Goal: Task Accomplishment & Management: Complete application form

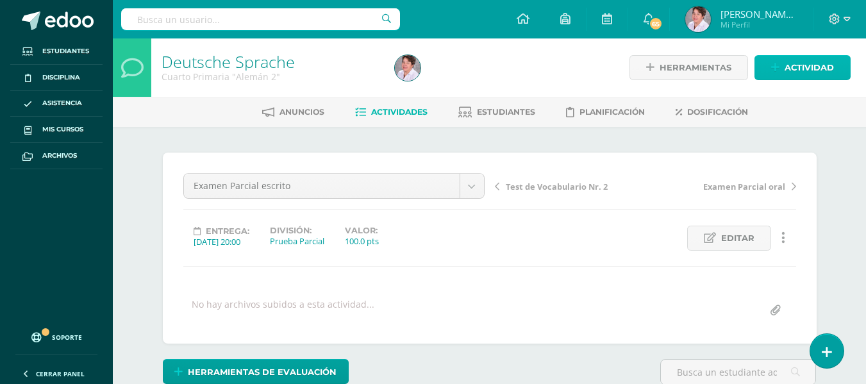
click at [797, 66] on span "Actividad" at bounding box center [809, 68] width 49 height 24
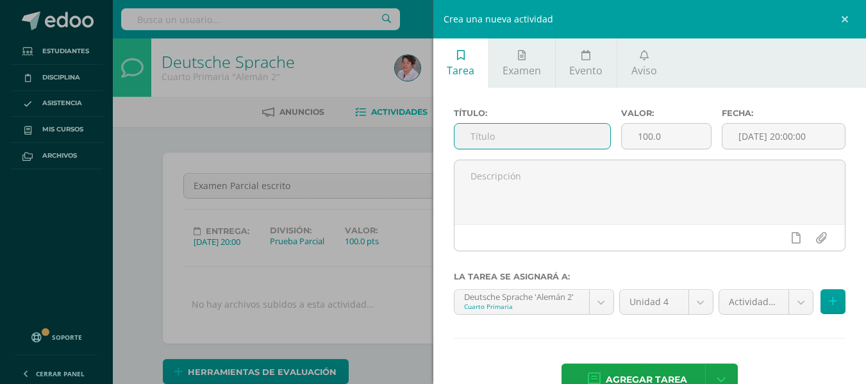
click at [508, 133] on input "text" at bounding box center [533, 136] width 156 height 25
type input "Semana 30 del [DATE] al [DATE] Tareas"
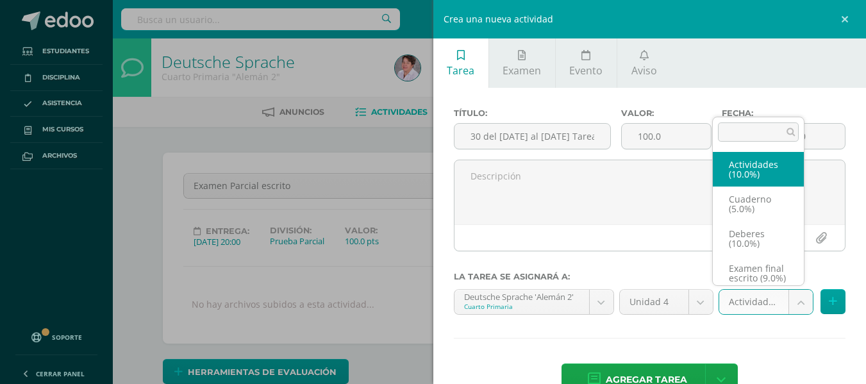
scroll to position [0, 0]
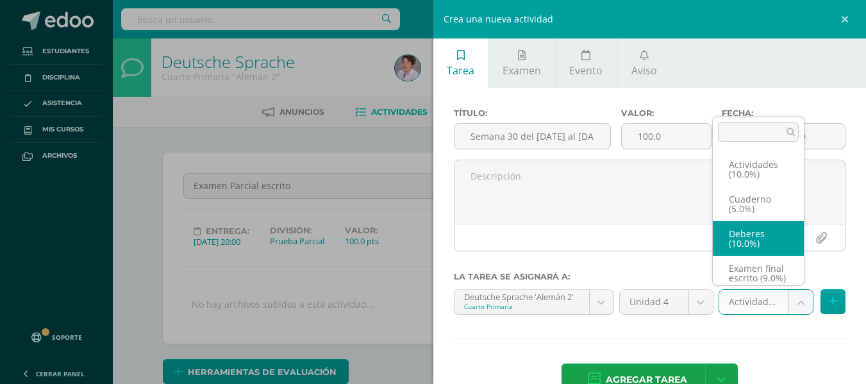
scroll to position [15, 0]
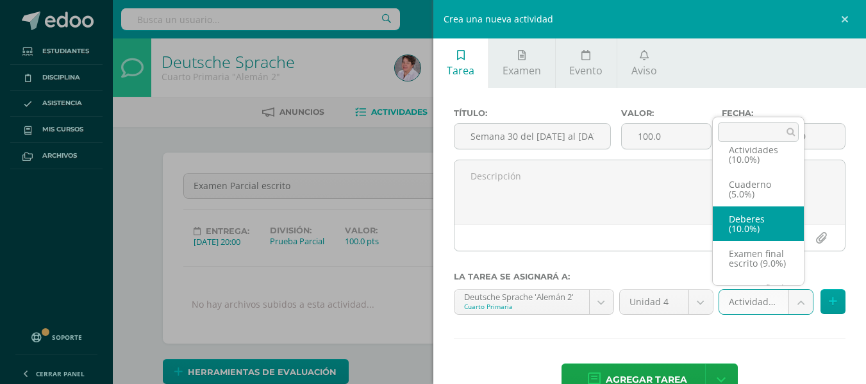
select select "233580"
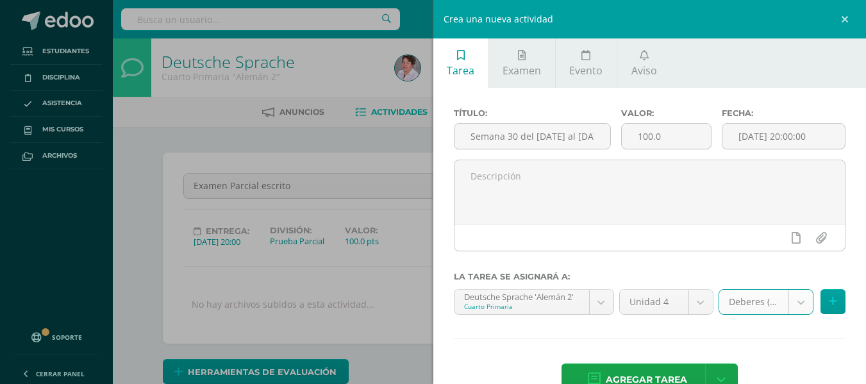
scroll to position [35, 0]
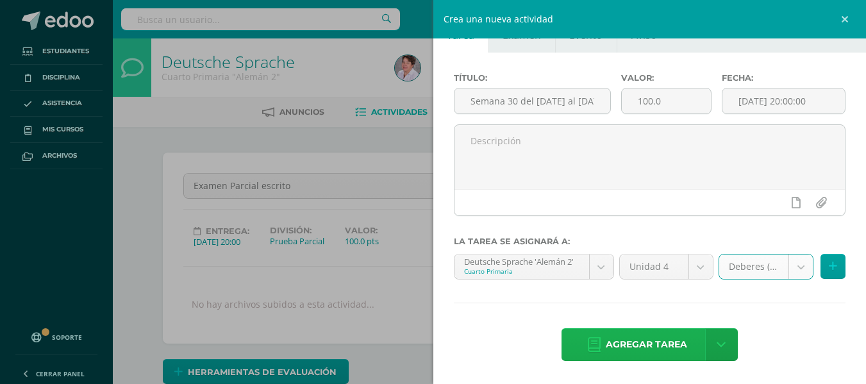
click at [679, 341] on span "Agregar tarea" at bounding box center [646, 344] width 81 height 31
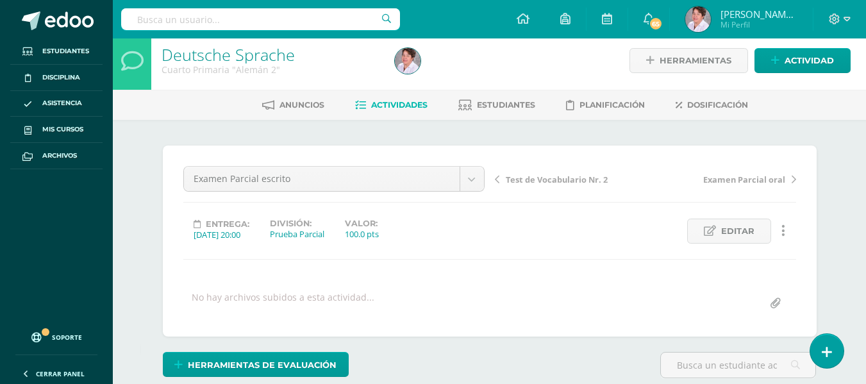
scroll to position [8, 0]
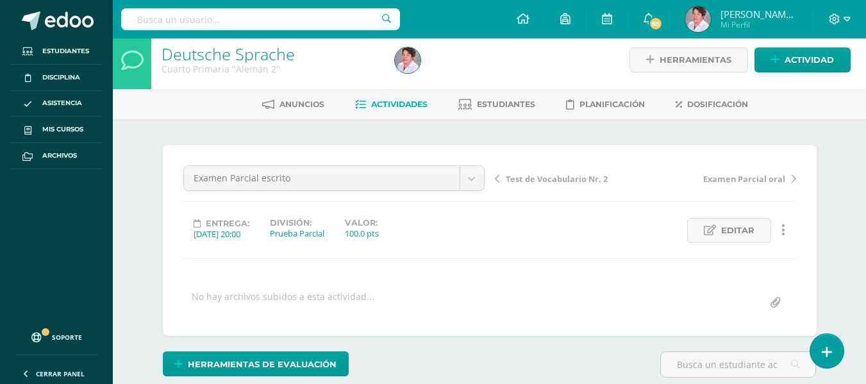
click at [400, 105] on span "Actividades" at bounding box center [399, 104] width 56 height 10
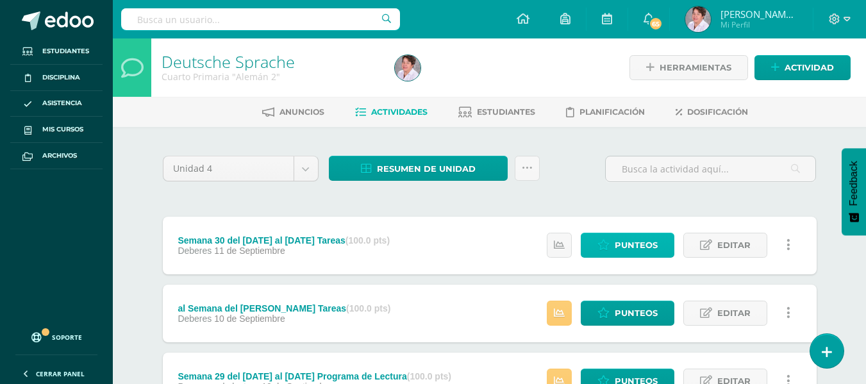
click at [634, 244] on span "Punteos" at bounding box center [636, 245] width 43 height 24
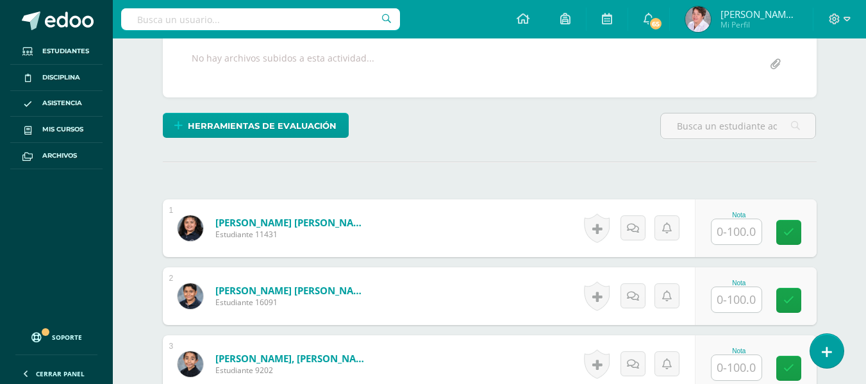
scroll to position [248, 0]
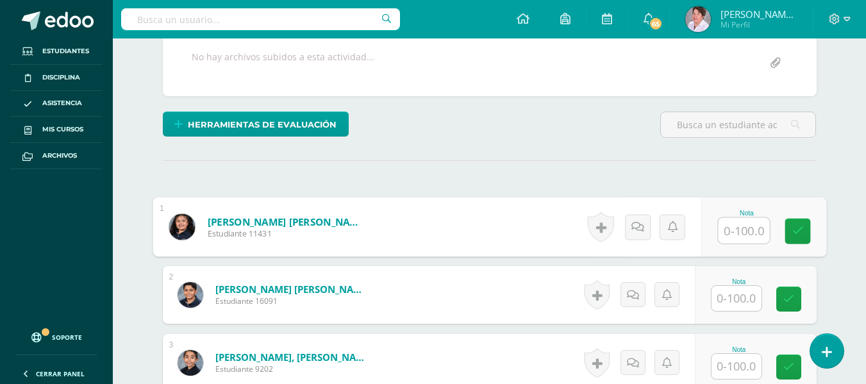
click at [729, 230] on input "text" at bounding box center [743, 231] width 51 height 26
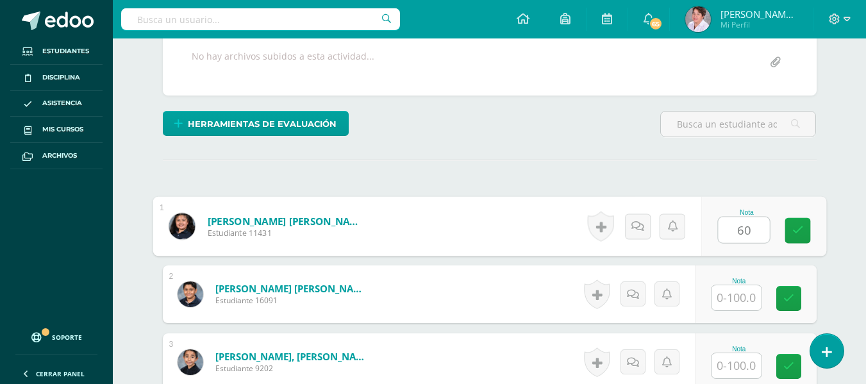
type input "60"
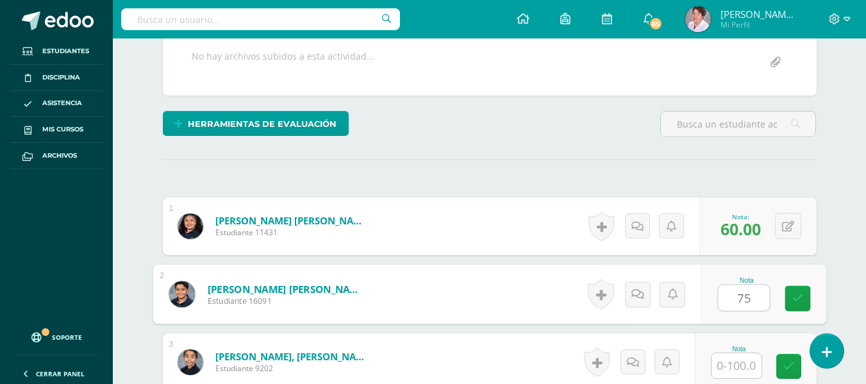
type input "75"
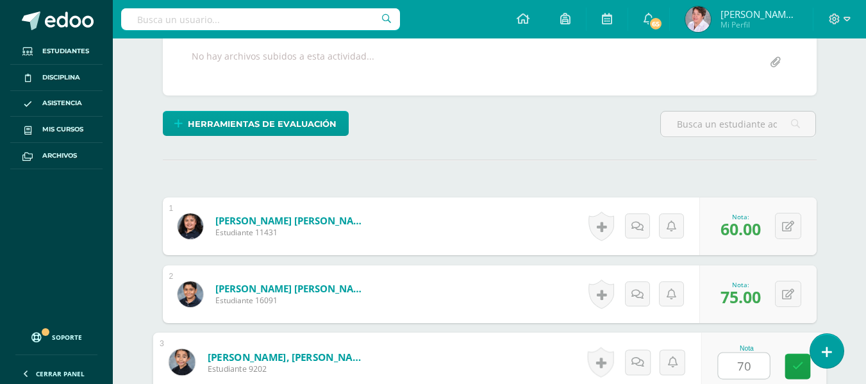
type input "70"
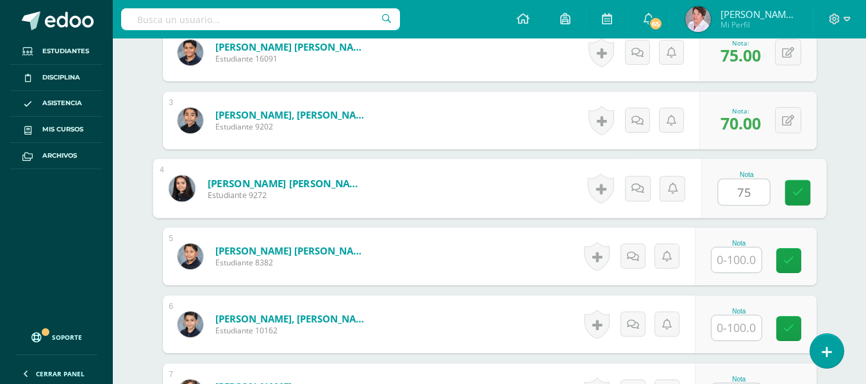
type input "75"
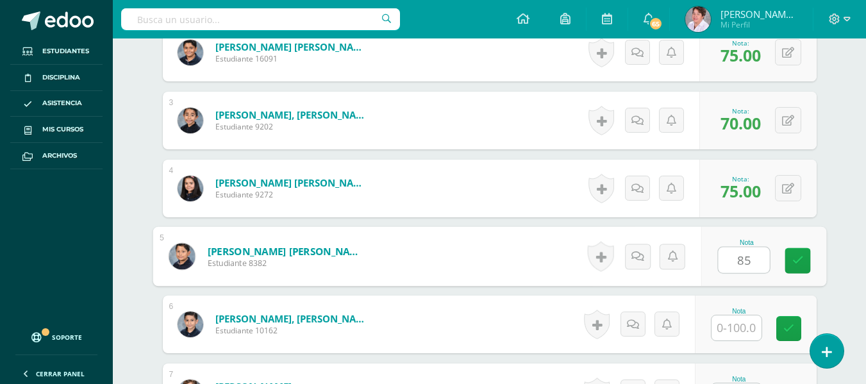
type input "85"
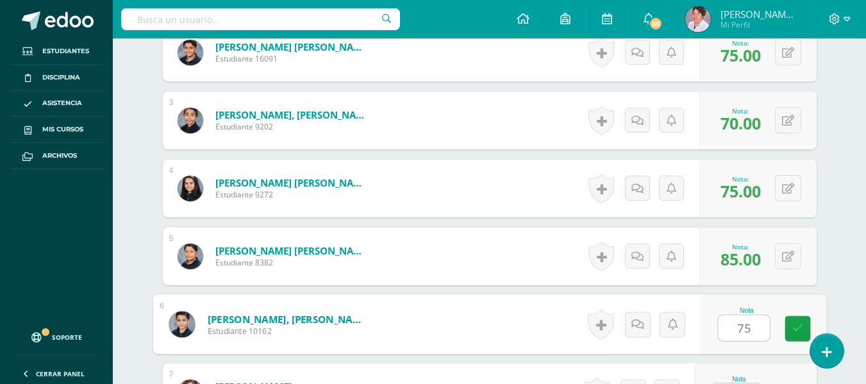
type input "75"
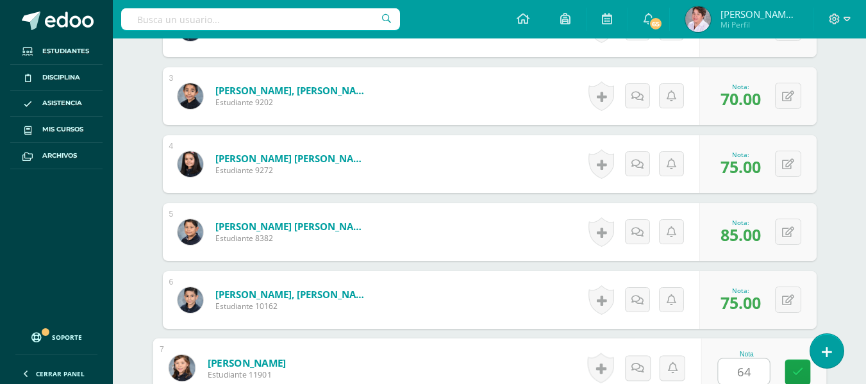
type input "64"
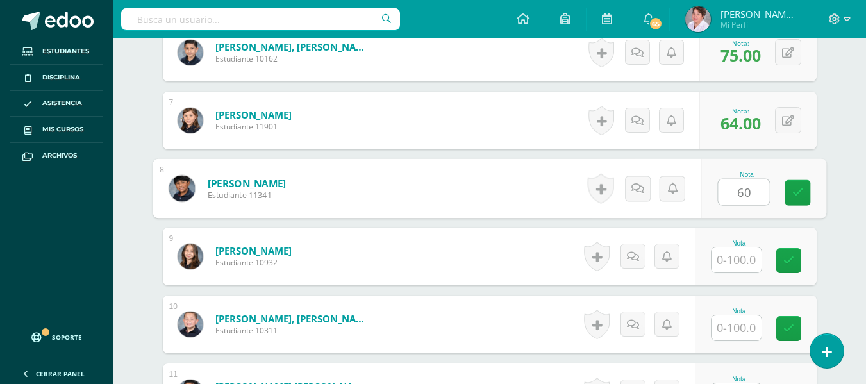
type input "60"
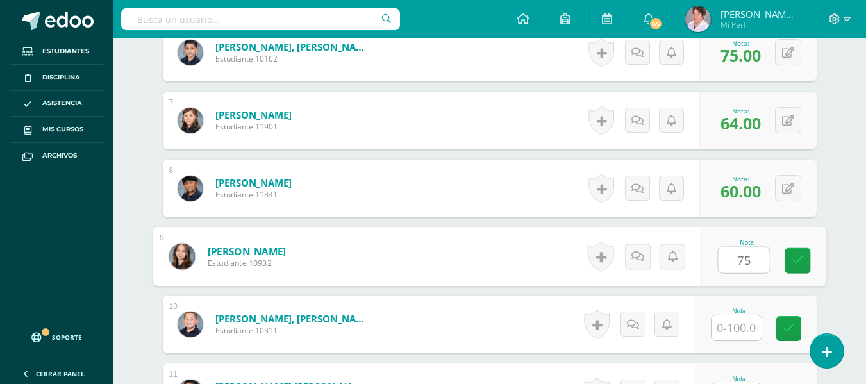
type input "75"
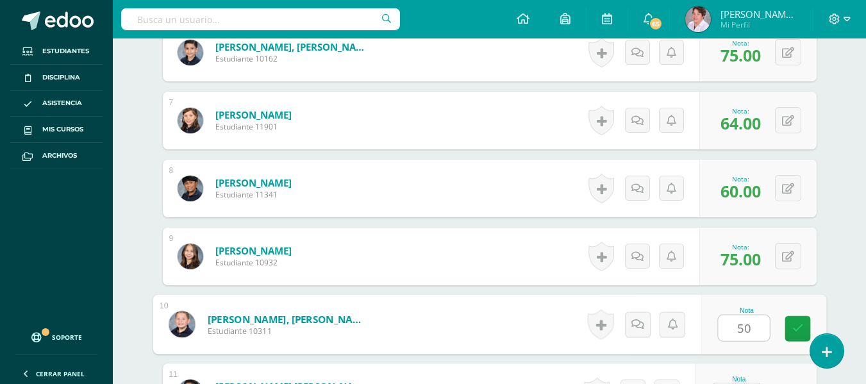
type input "50"
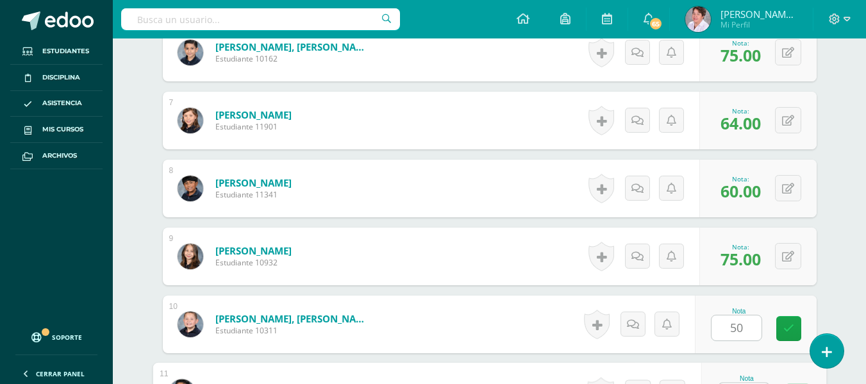
scroll to position [786, 0]
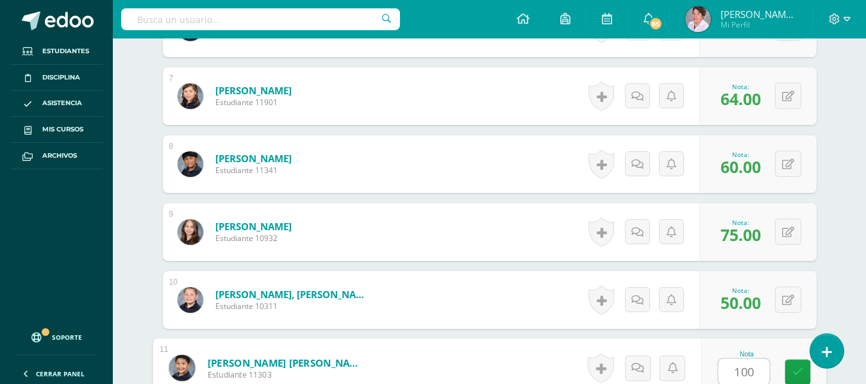
type input "100"
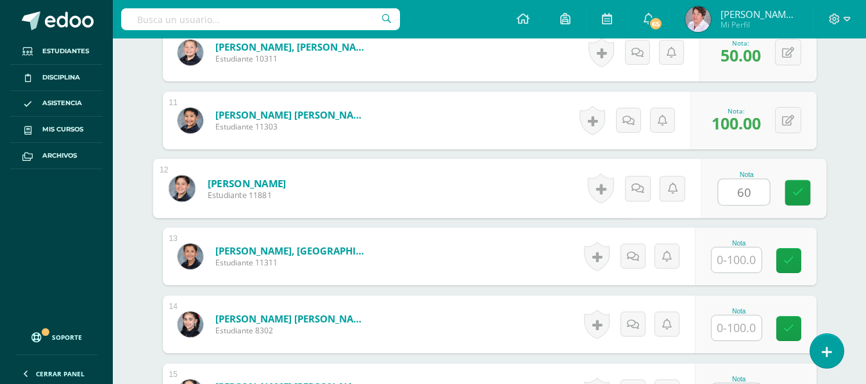
type input "60"
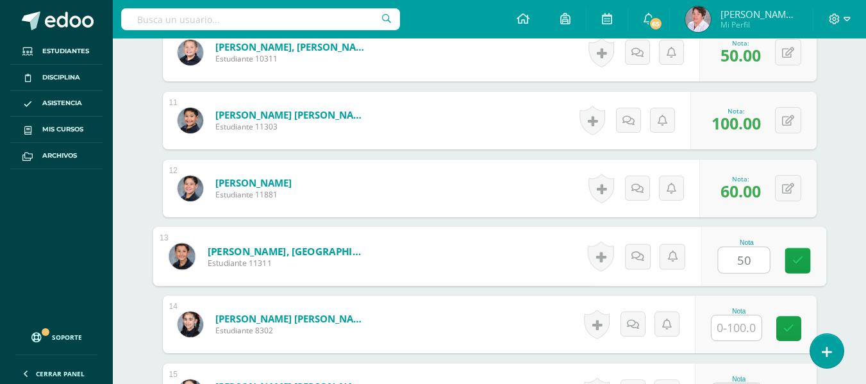
type input "50"
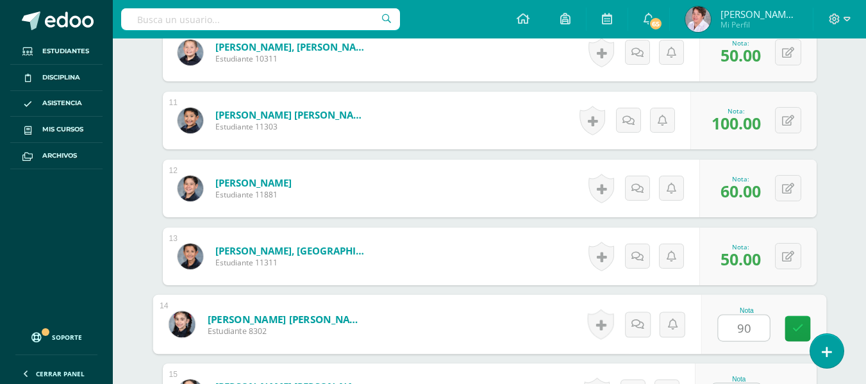
type input "90"
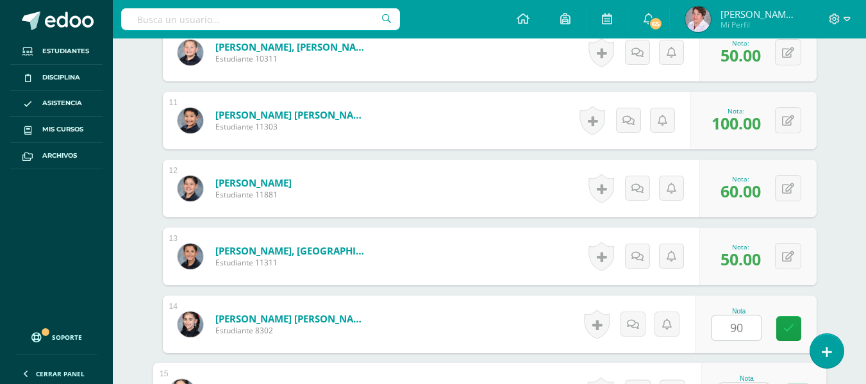
scroll to position [1058, 0]
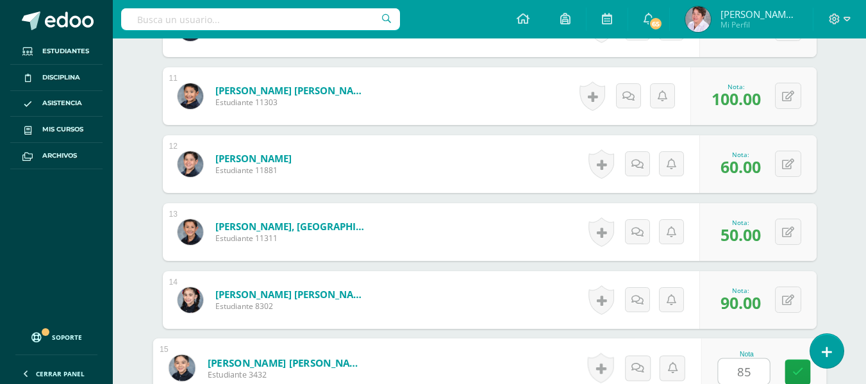
type input "85"
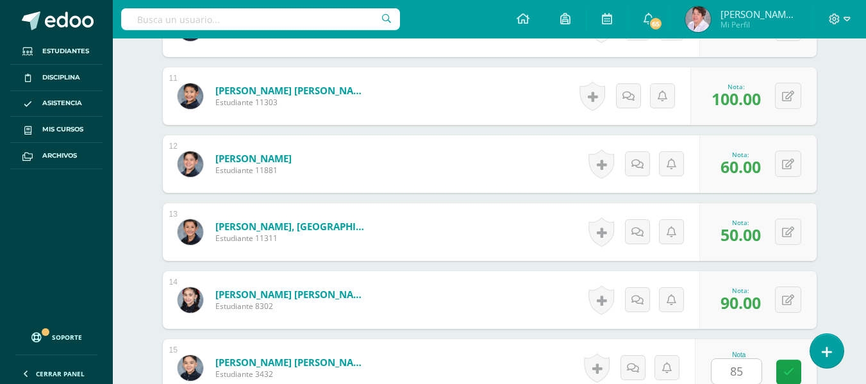
scroll to position [1286, 0]
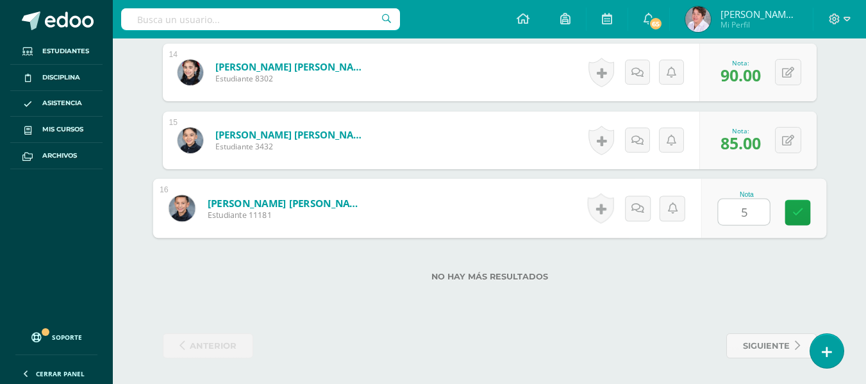
type input "50"
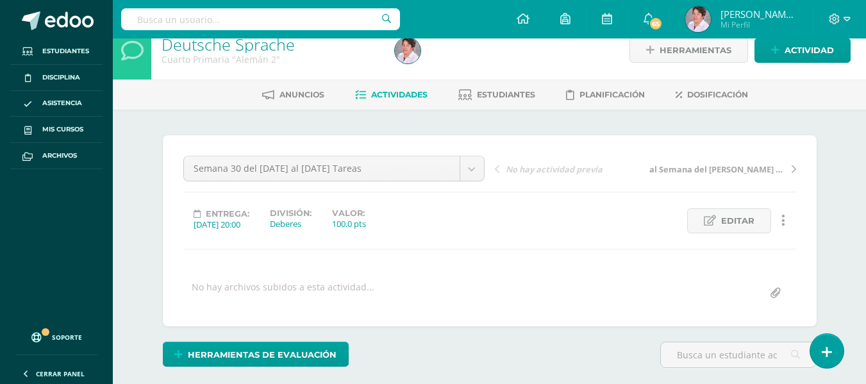
scroll to position [0, 0]
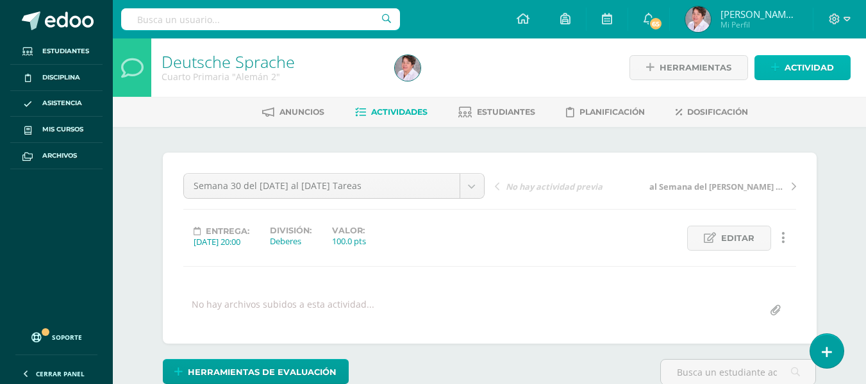
click at [802, 70] on span "Actividad" at bounding box center [809, 68] width 49 height 24
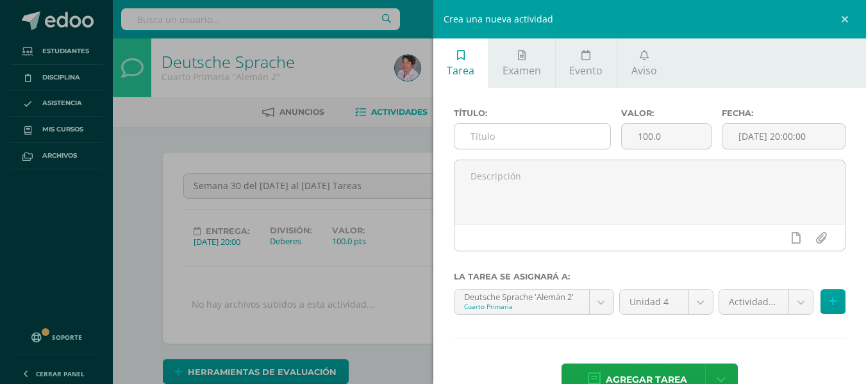
click at [472, 130] on input "text" at bounding box center [533, 136] width 156 height 25
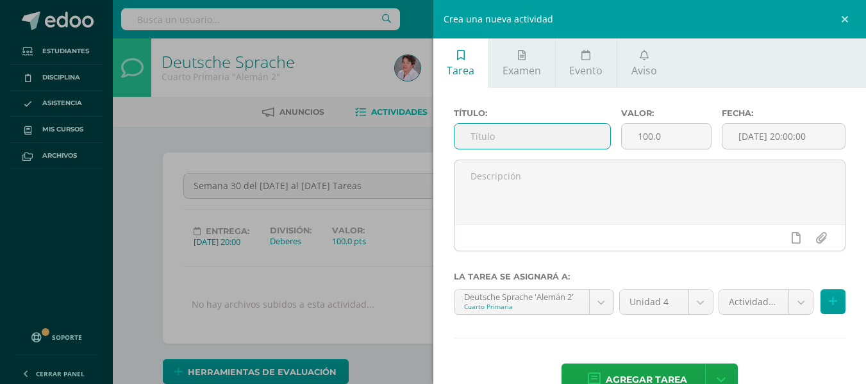
type input "D"
type input "Semana 30 del 25 al 29 de Agsoto Actividades"
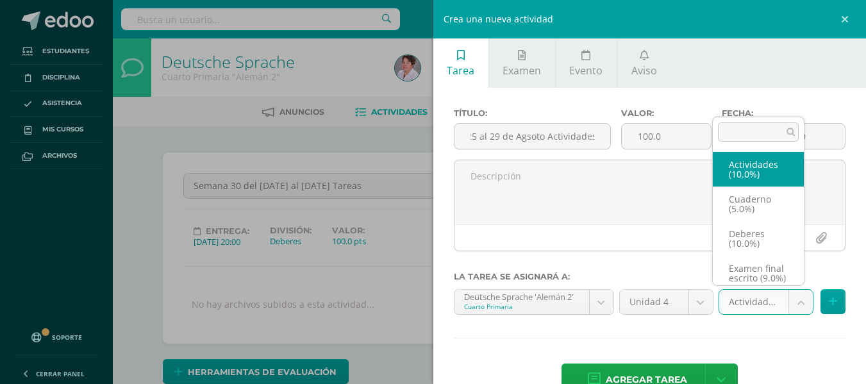
scroll to position [0, 0]
select select "233581"
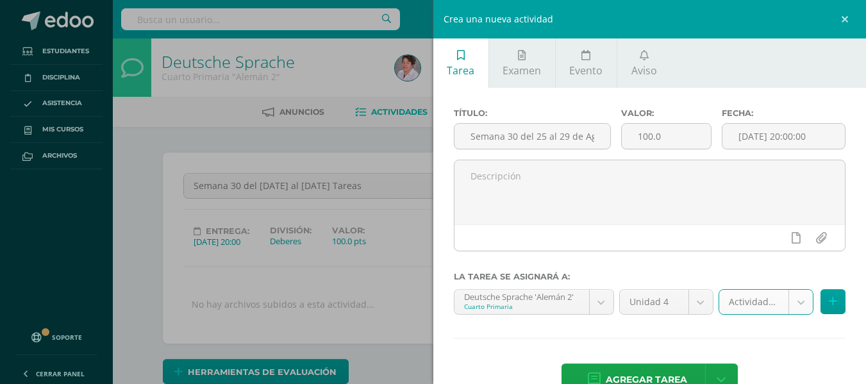
scroll to position [35, 0]
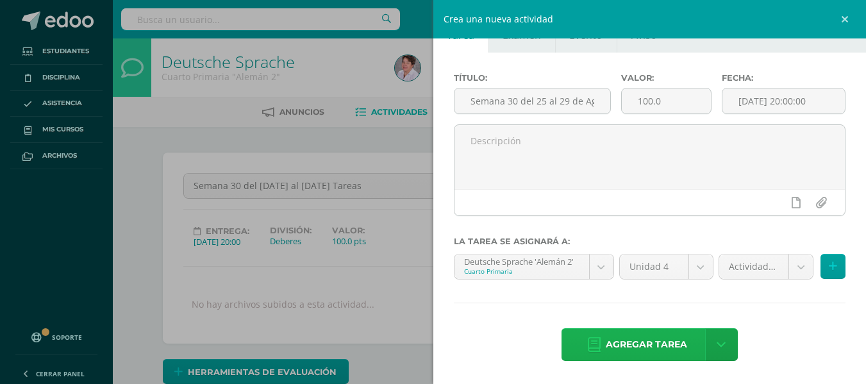
click at [669, 343] on span "Agregar tarea" at bounding box center [646, 344] width 81 height 31
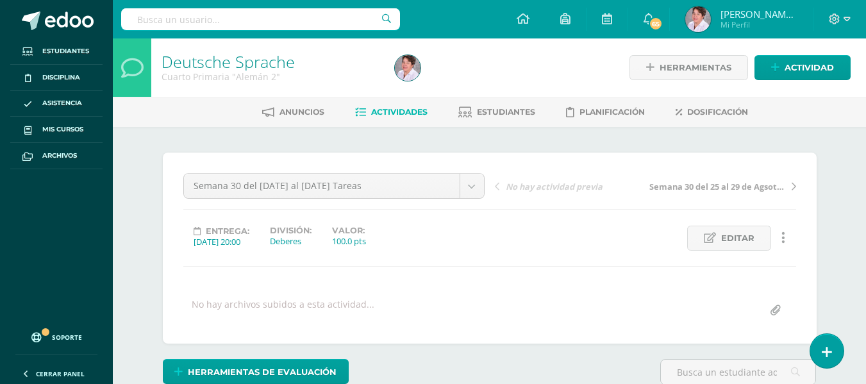
click at [394, 114] on span "Actividades" at bounding box center [399, 112] width 56 height 10
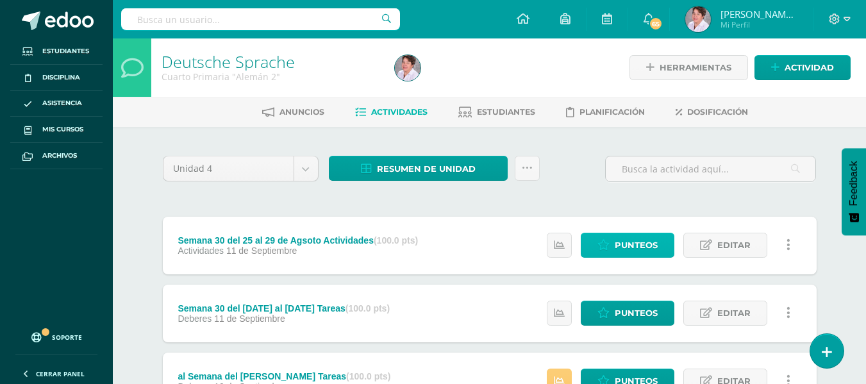
click at [633, 244] on span "Punteos" at bounding box center [636, 245] width 43 height 24
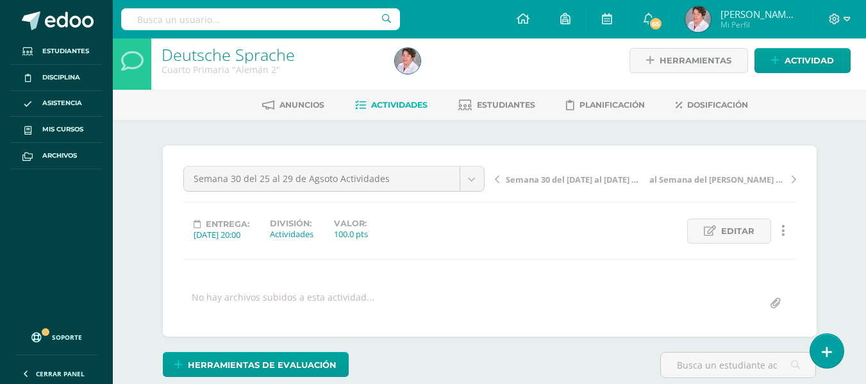
scroll to position [8, 0]
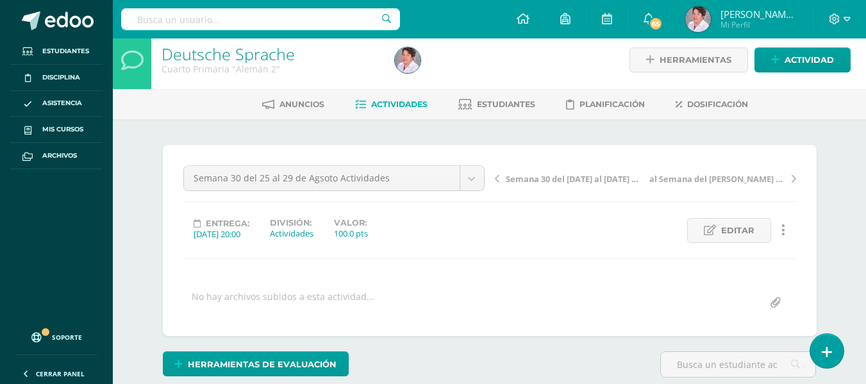
click at [633, 244] on div "Semana 30 del 25 al 29 de Agsoto Actividades Semana 30 del 25 al 29 Agosto Tare…" at bounding box center [489, 240] width 613 height 150
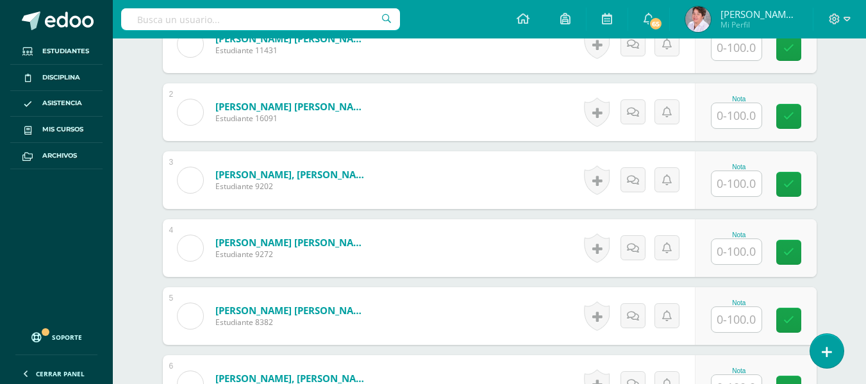
scroll to position [435, 0]
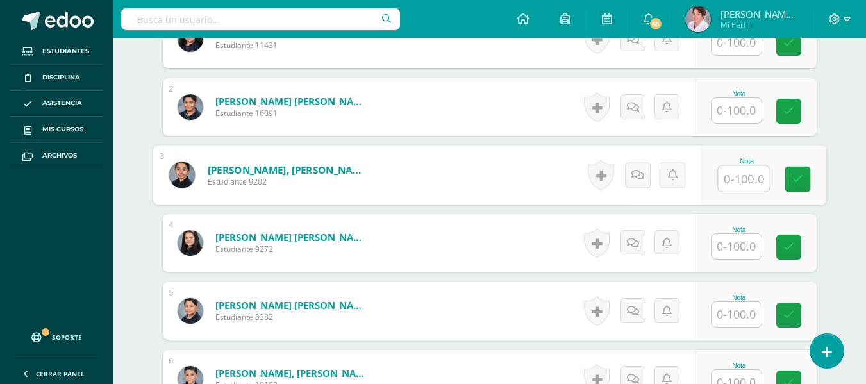
click at [732, 171] on input "text" at bounding box center [743, 179] width 51 height 26
type input "68"
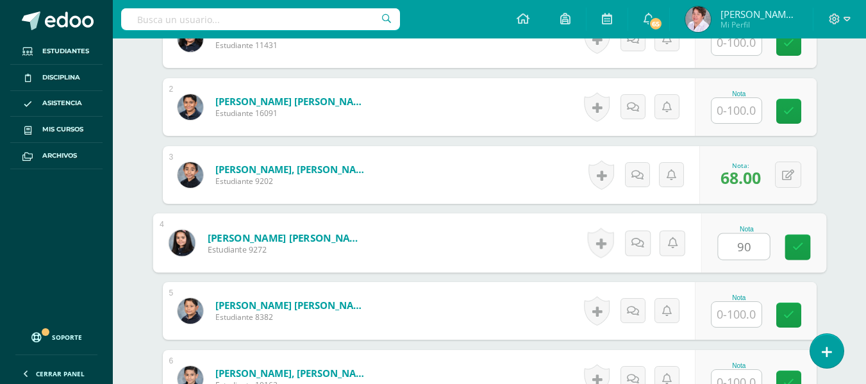
type input "90"
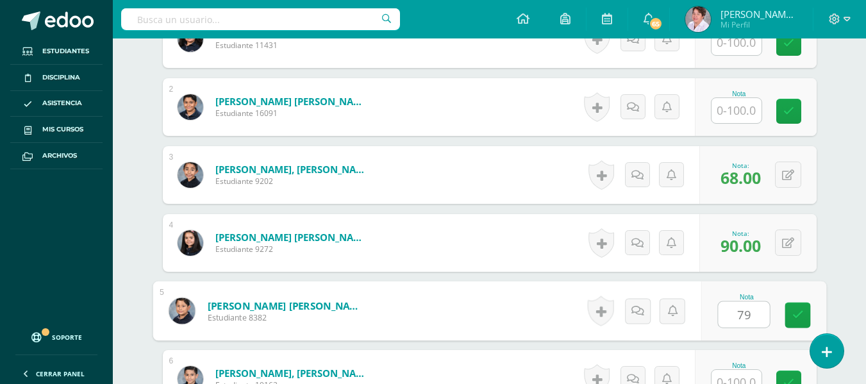
type input "79"
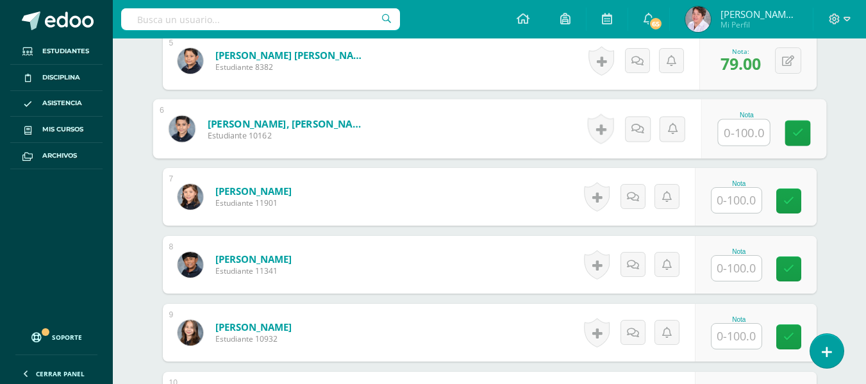
scroll to position [686, 0]
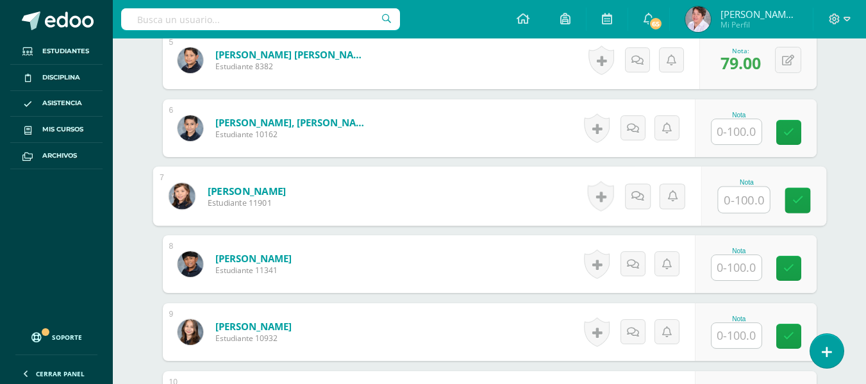
click at [736, 196] on input "text" at bounding box center [743, 200] width 51 height 26
type input "93"
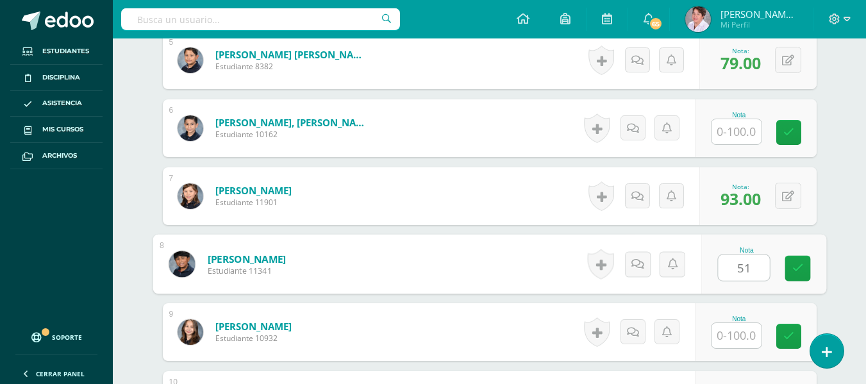
type input "51"
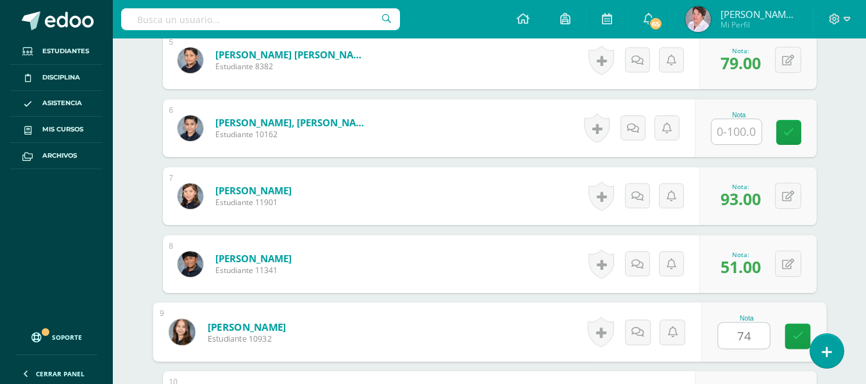
type input "74"
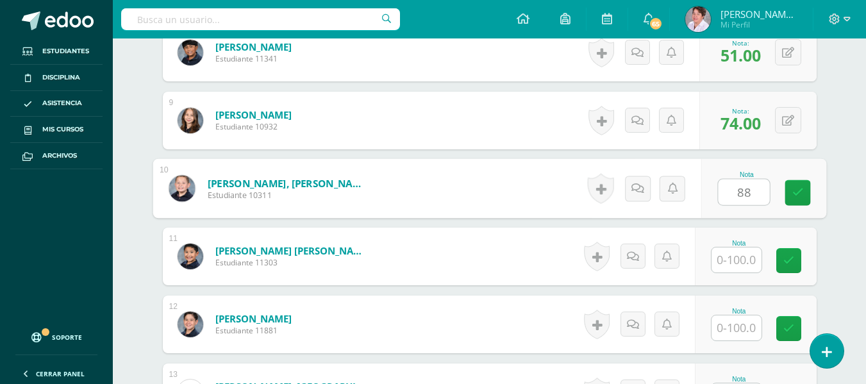
type input "88"
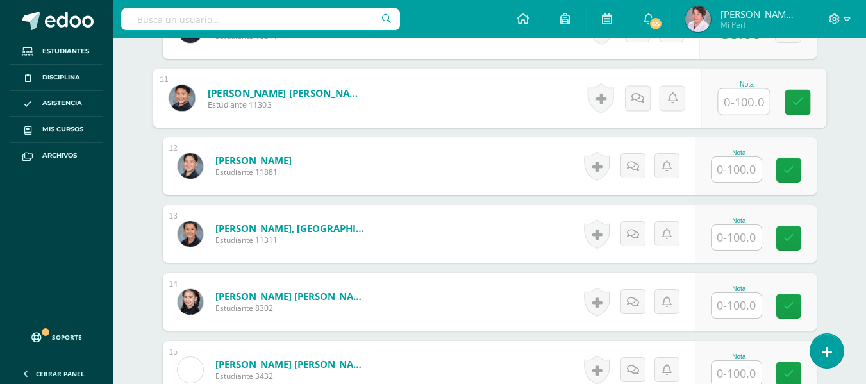
scroll to position [1057, 0]
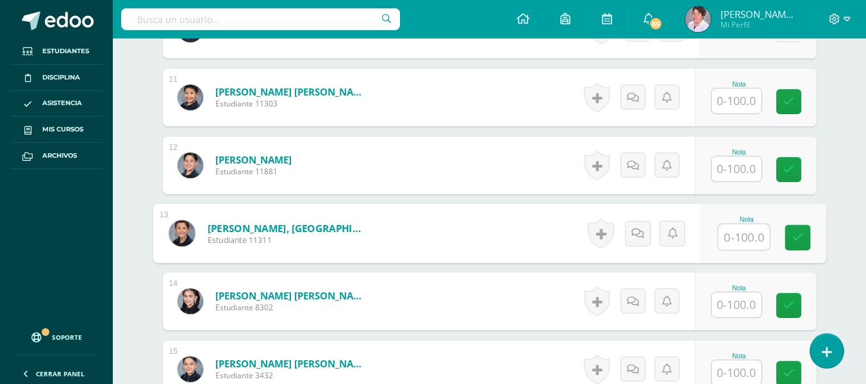
click at [732, 240] on input "text" at bounding box center [743, 237] width 51 height 26
type input "95"
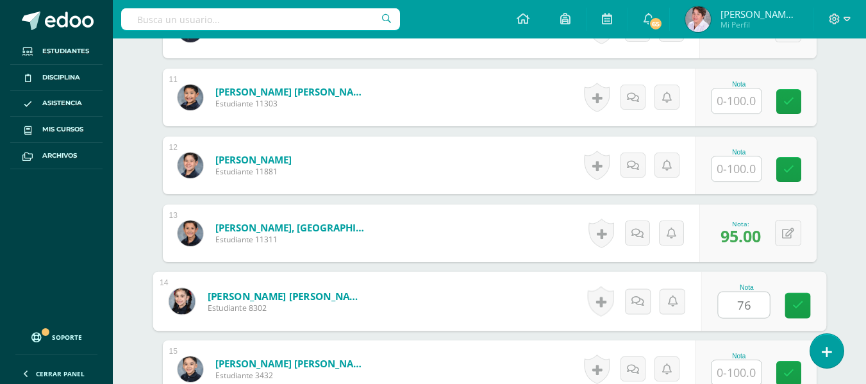
type input "76"
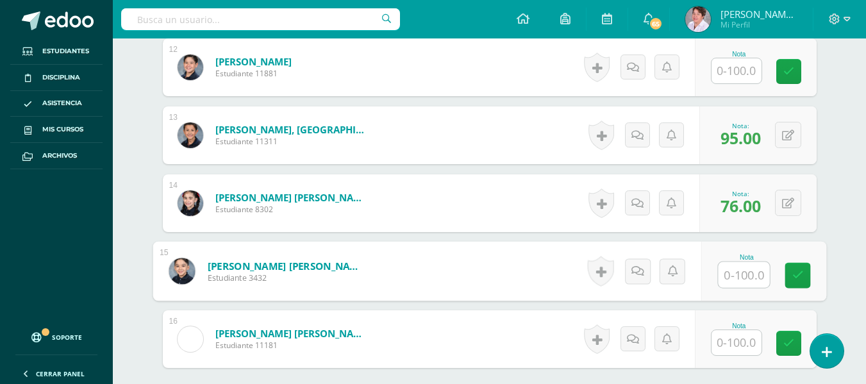
scroll to position [1286, 0]
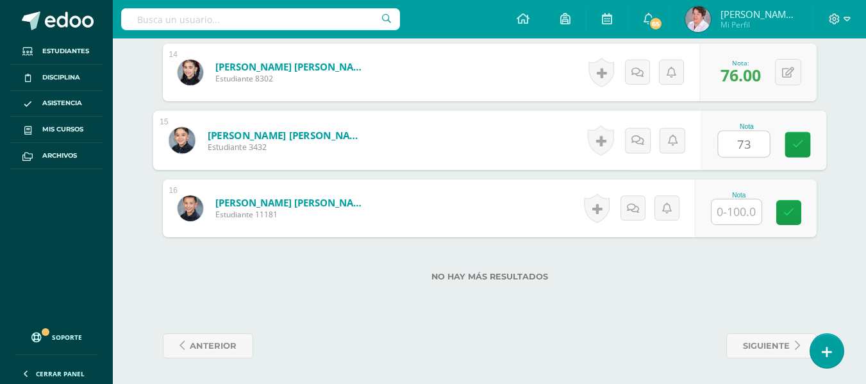
type input "7"
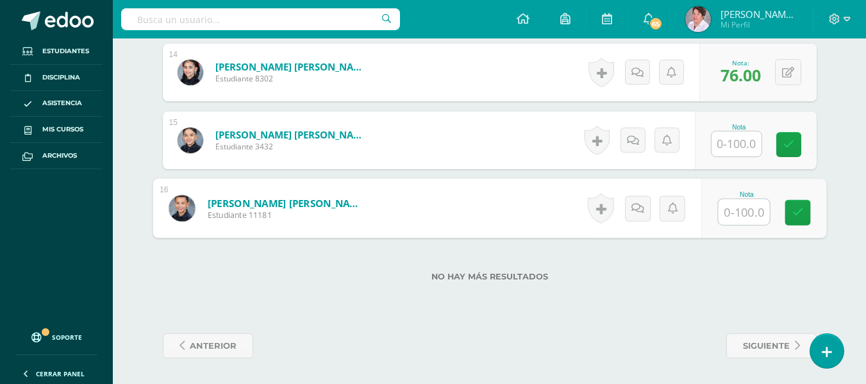
click at [739, 212] on input "text" at bounding box center [743, 212] width 51 height 26
type input "73"
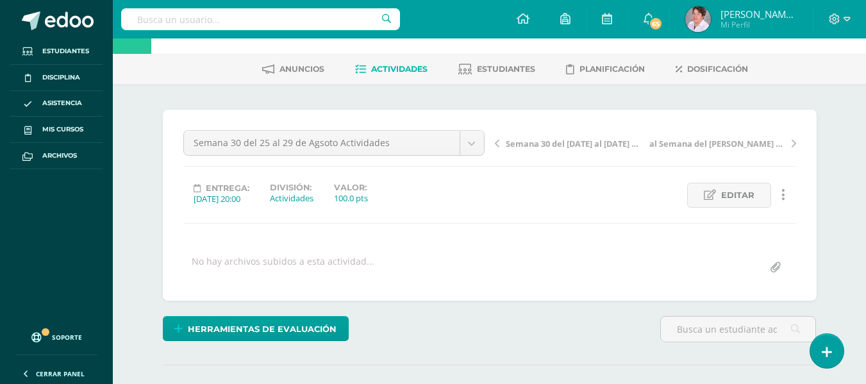
scroll to position [0, 0]
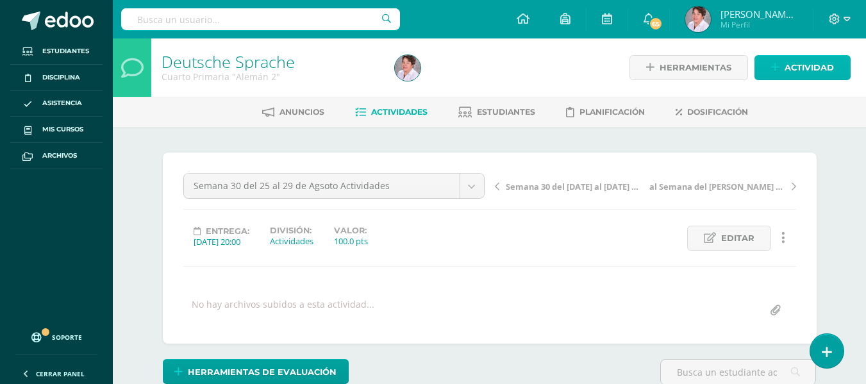
click at [802, 64] on span "Actividad" at bounding box center [809, 68] width 49 height 24
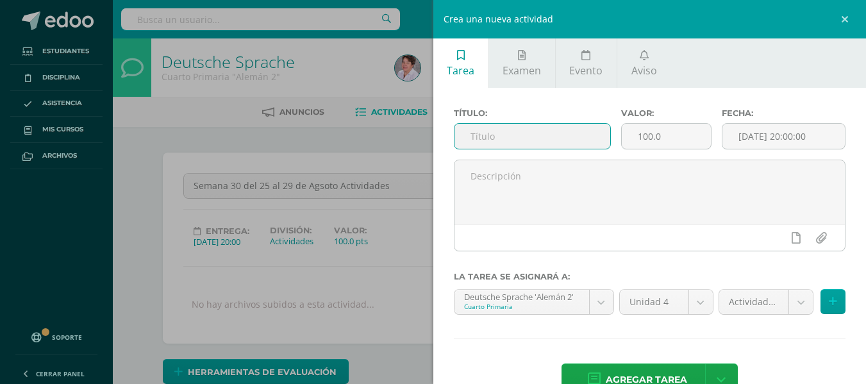
click at [560, 133] on input "text" at bounding box center [533, 136] width 156 height 25
type input "Semana 30 del [DATE] al [DATE][PERSON_NAME] Progrma audición"
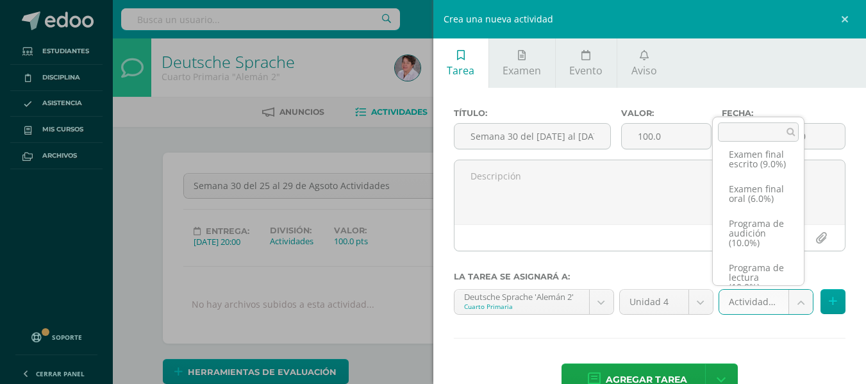
scroll to position [126, 0]
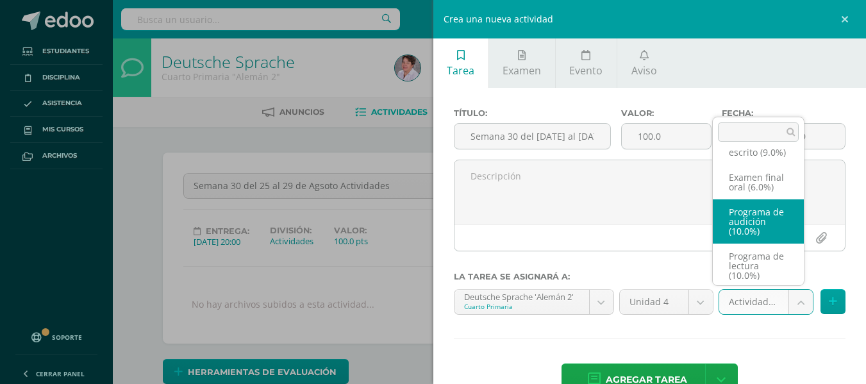
select select "233578"
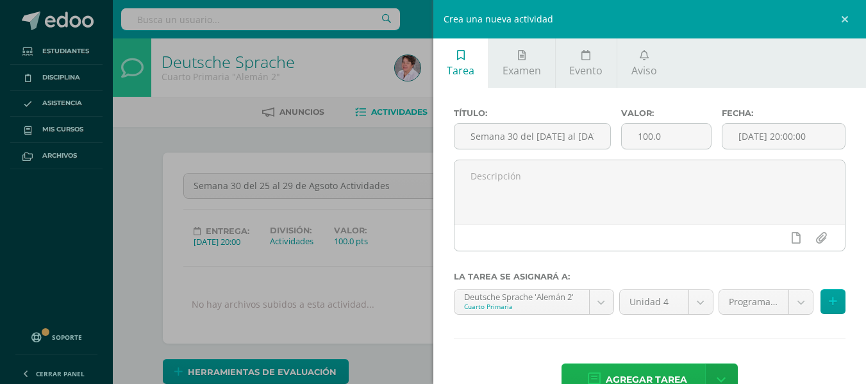
click at [672, 371] on span "Agregar tarea" at bounding box center [646, 379] width 81 height 31
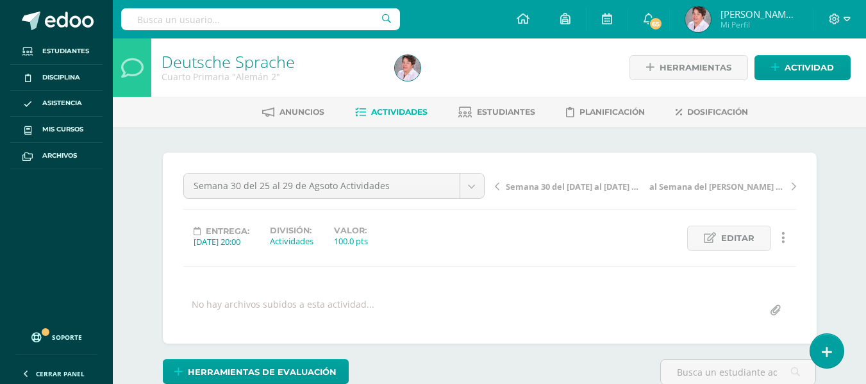
click at [404, 107] on span "Actividades" at bounding box center [399, 112] width 56 height 10
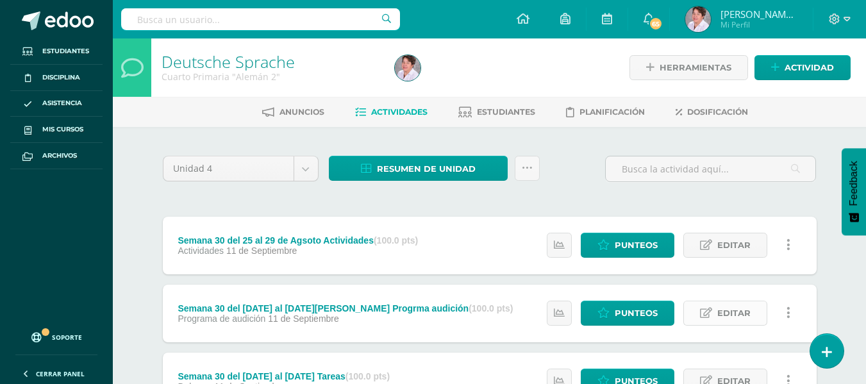
click at [734, 313] on span "Editar" at bounding box center [734, 313] width 33 height 24
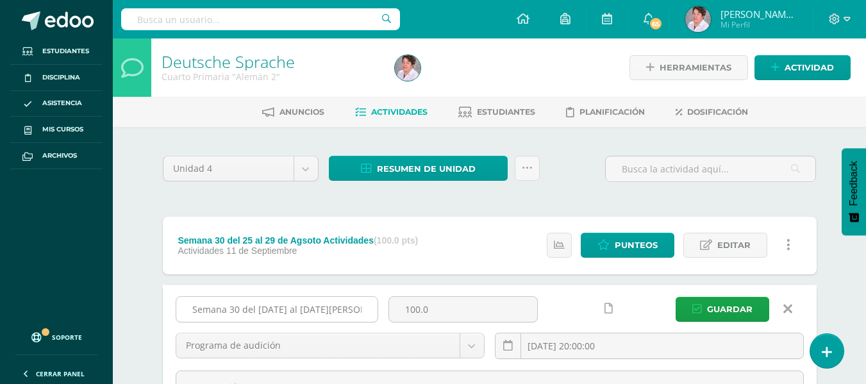
click at [362, 311] on input "Semana 30 del 25 al 29 de Agosto Progrma audición" at bounding box center [276, 309] width 201 height 25
click at [352, 311] on input "Semana 30 del 25 al 29 de Agosto Progrma audición" at bounding box center [276, 309] width 201 height 25
type input "Semana 30 del [DATE] al [DATE][PERSON_NAME] Programa de audición"
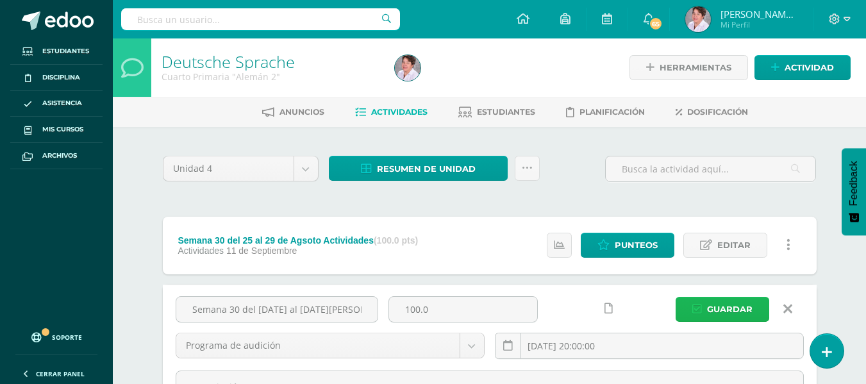
click at [737, 307] on span "Guardar" at bounding box center [730, 310] width 46 height 24
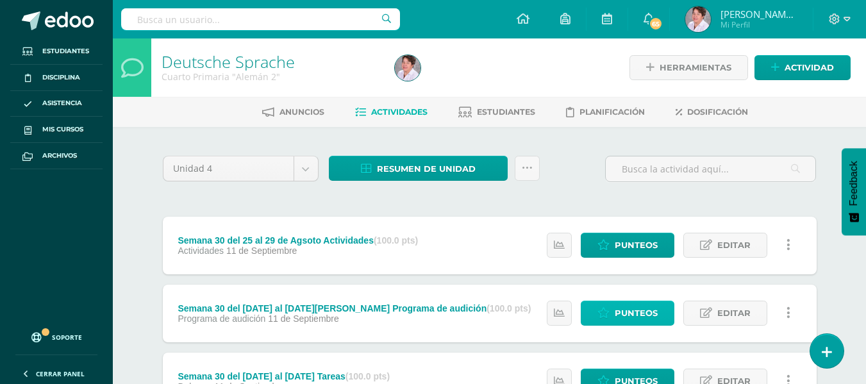
click at [632, 311] on span "Punteos" at bounding box center [636, 313] width 43 height 24
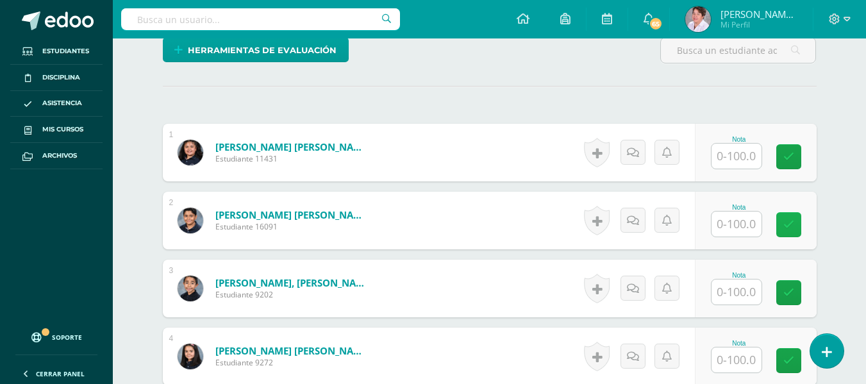
scroll to position [324, 0]
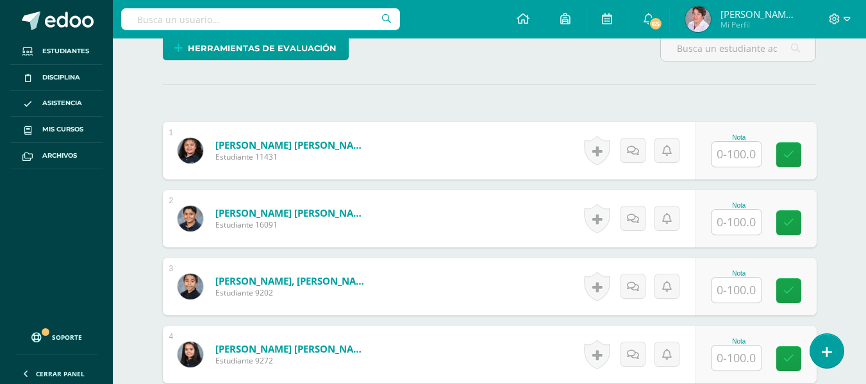
click at [735, 156] on input "text" at bounding box center [737, 154] width 50 height 25
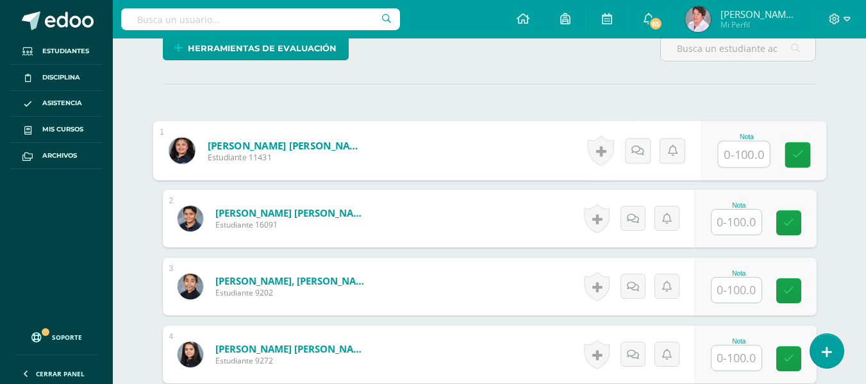
scroll to position [324, 0]
type input "85"
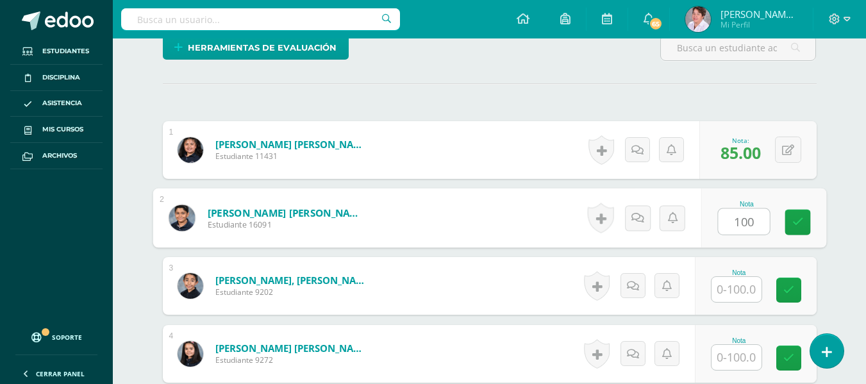
type input "100"
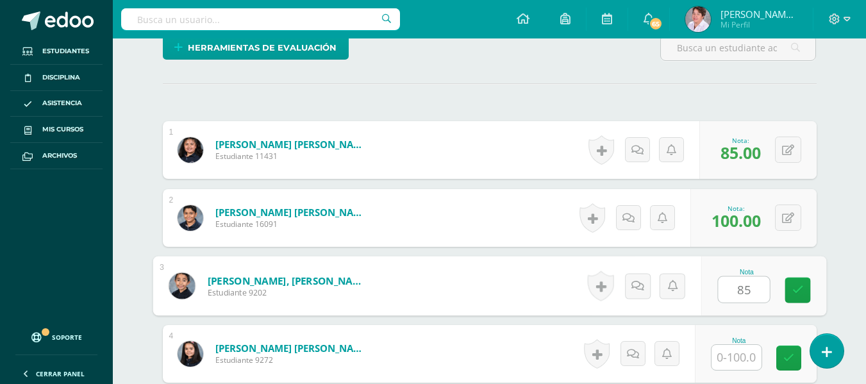
type input "85"
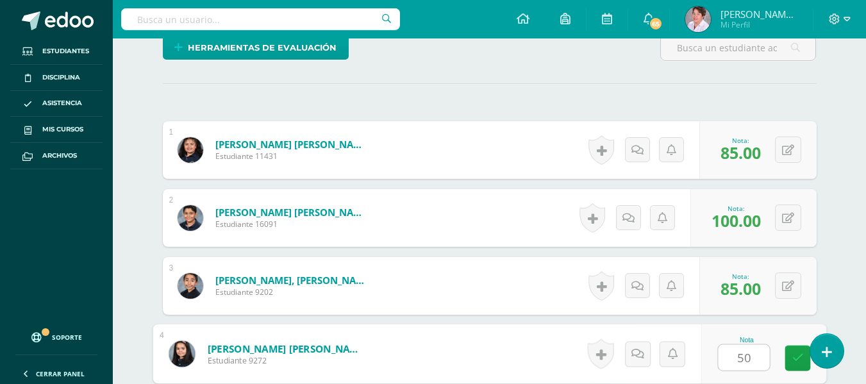
type input "50"
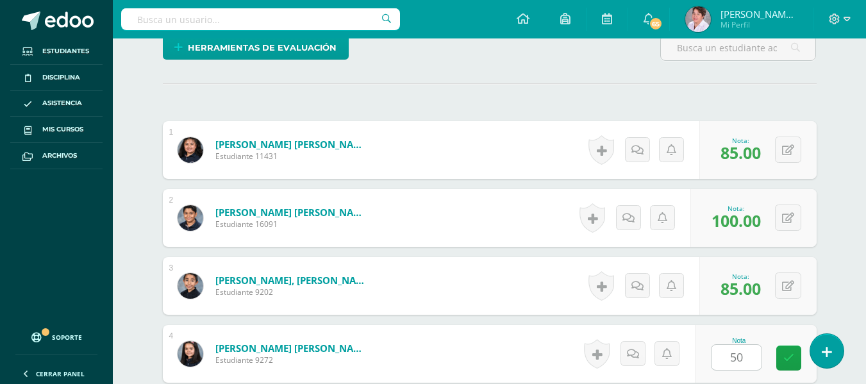
scroll to position [558, 0]
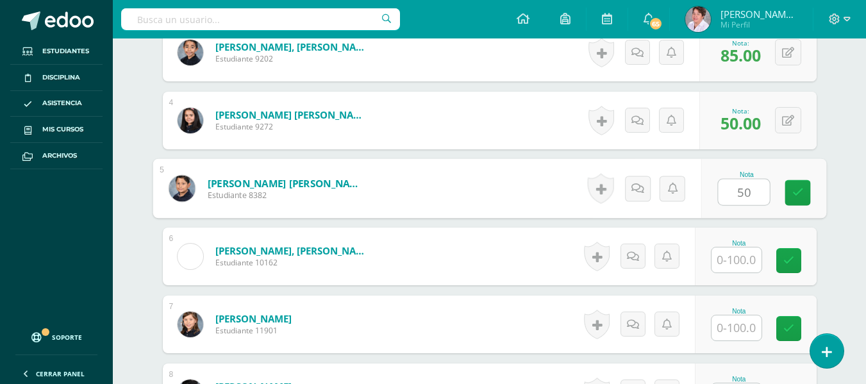
type input "50"
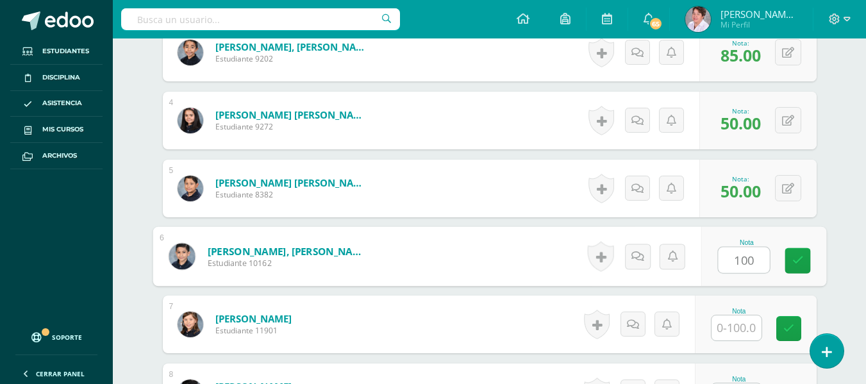
type input "100"
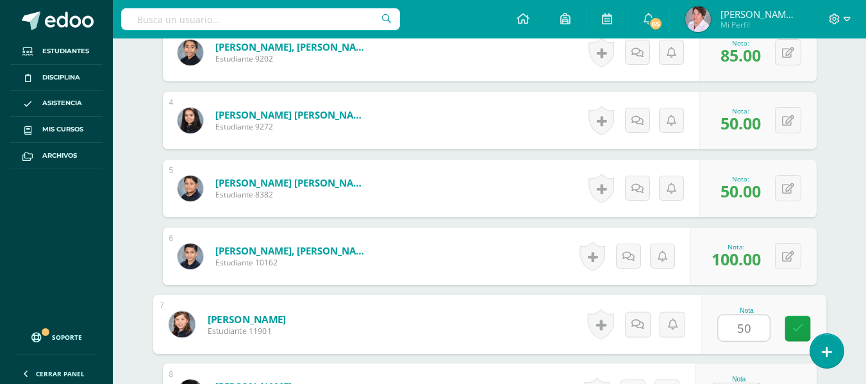
type input "50"
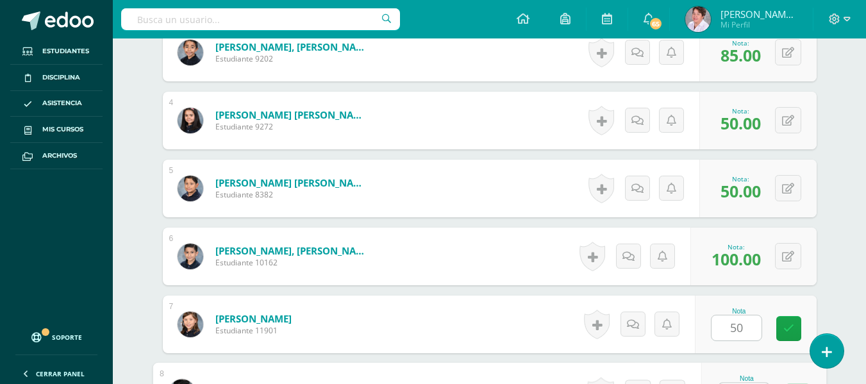
scroll to position [582, 0]
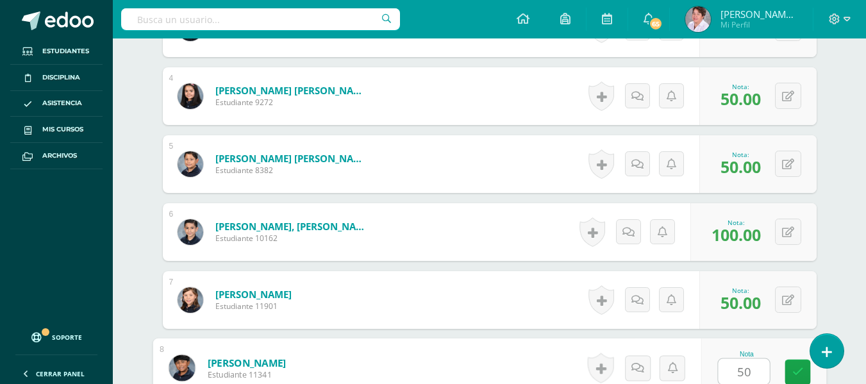
type input "50"
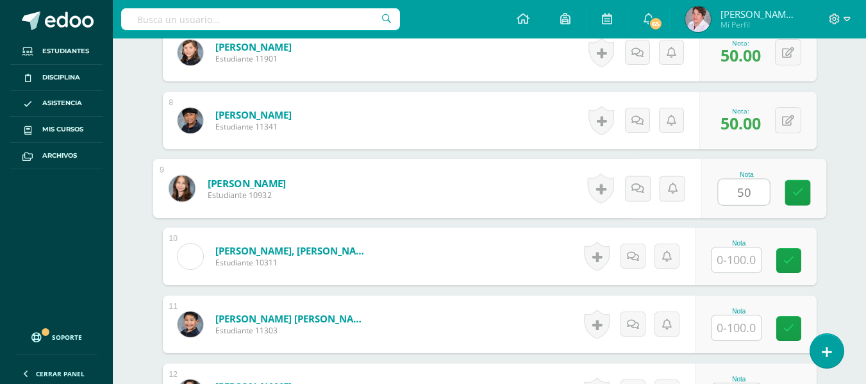
type input "50"
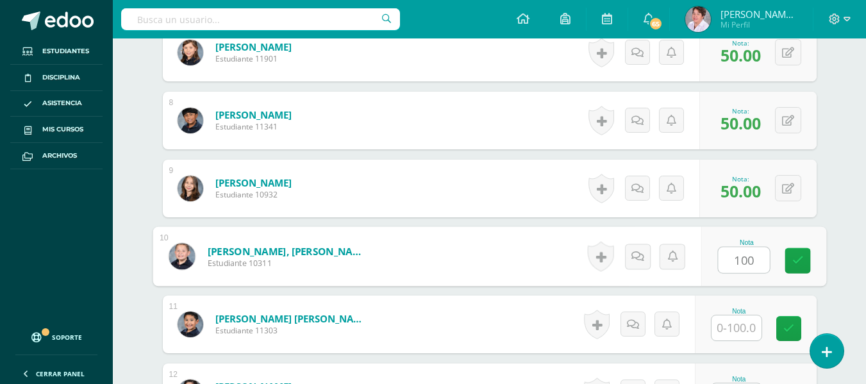
type input "100"
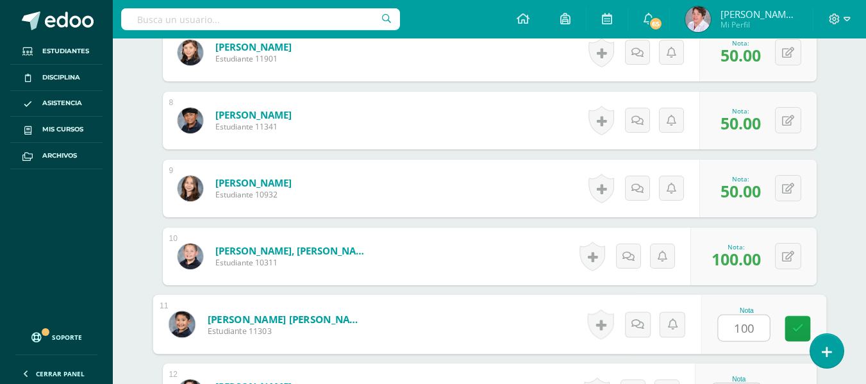
type input "100"
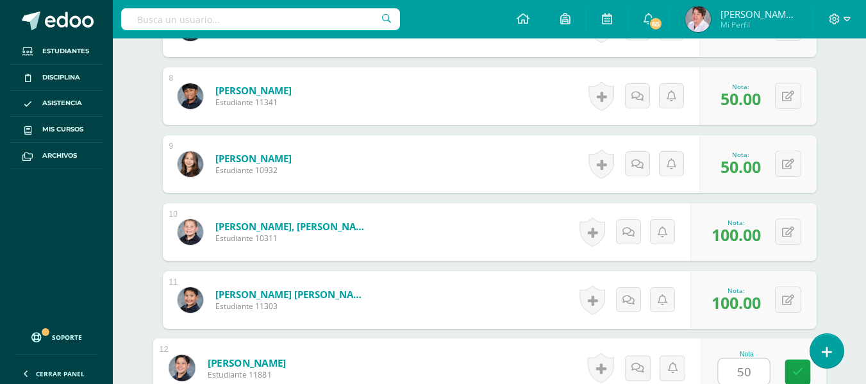
type input "50"
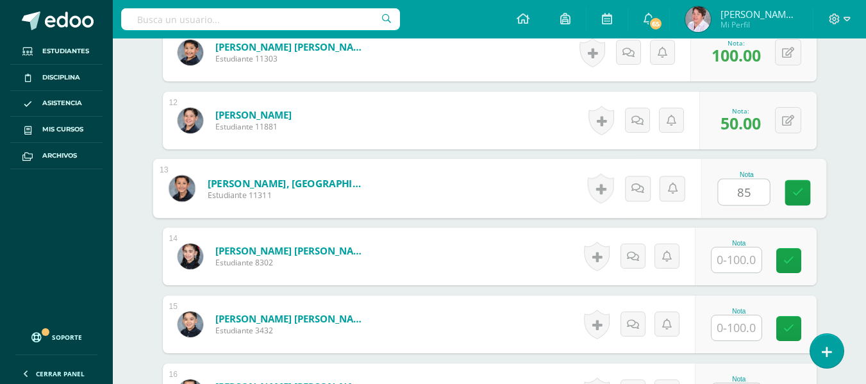
type input "85"
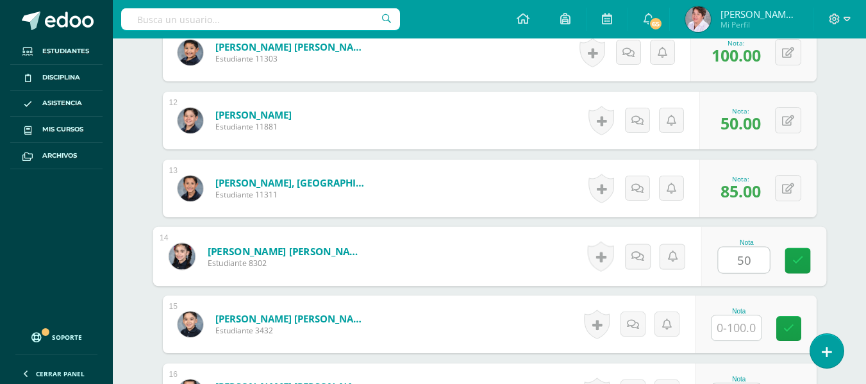
type input "50"
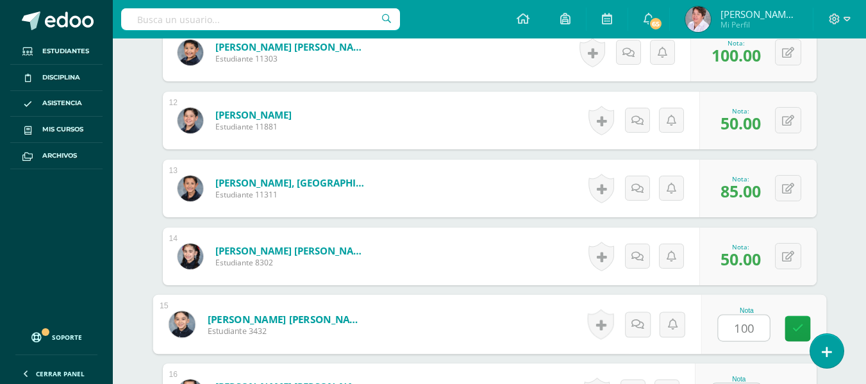
type input "100"
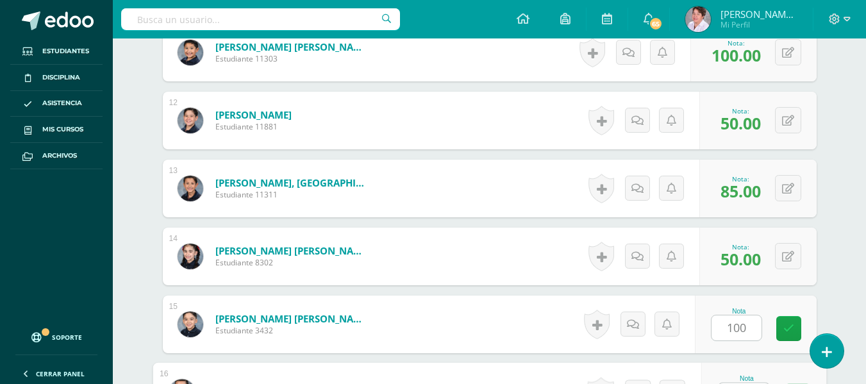
scroll to position [1126, 0]
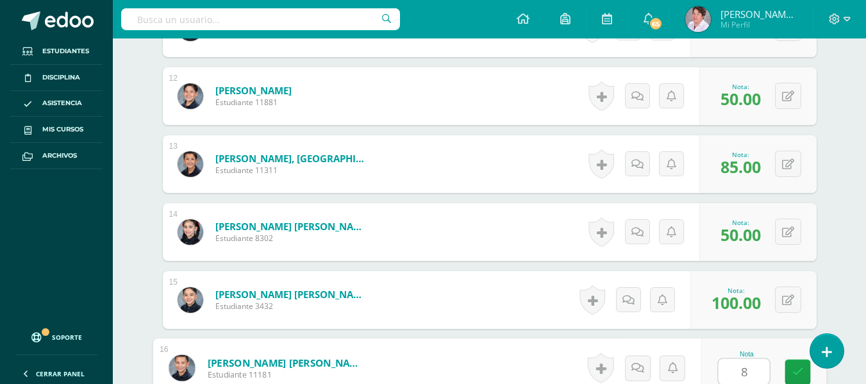
type input "85"
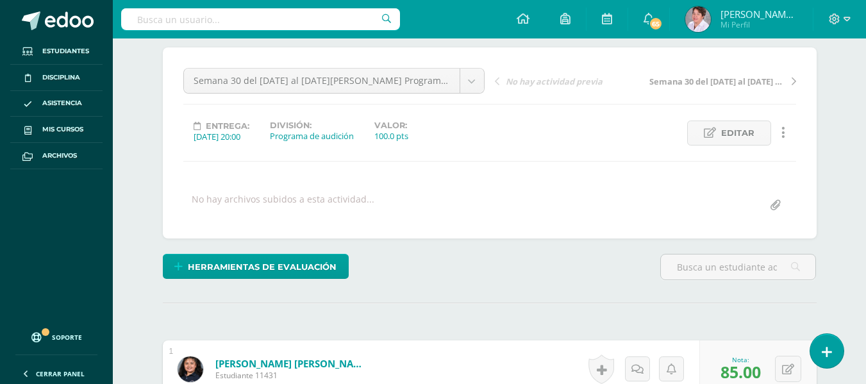
scroll to position [0, 0]
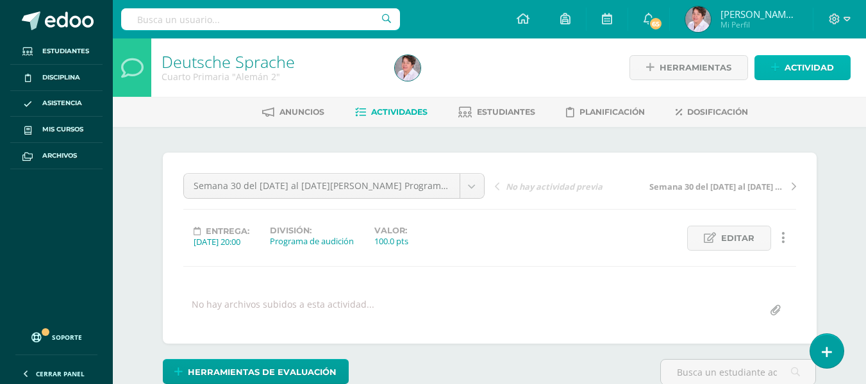
click at [811, 63] on span "Actividad" at bounding box center [809, 68] width 49 height 24
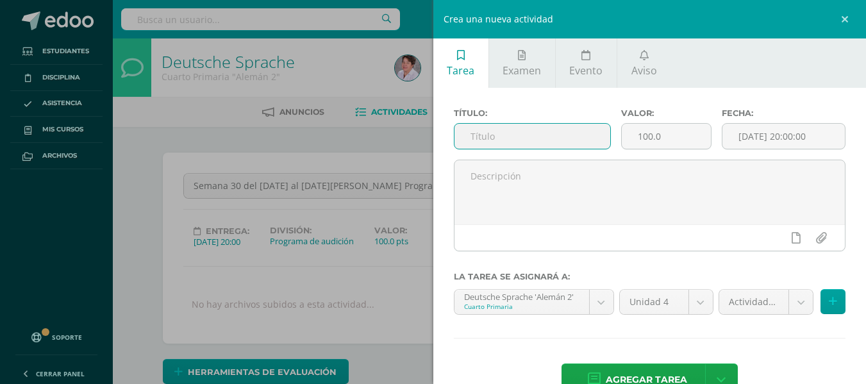
click at [457, 133] on input "text" at bounding box center [533, 136] width 156 height 25
type input "Semana 31 del 01 al 05 Septeimbre Programa de audición"
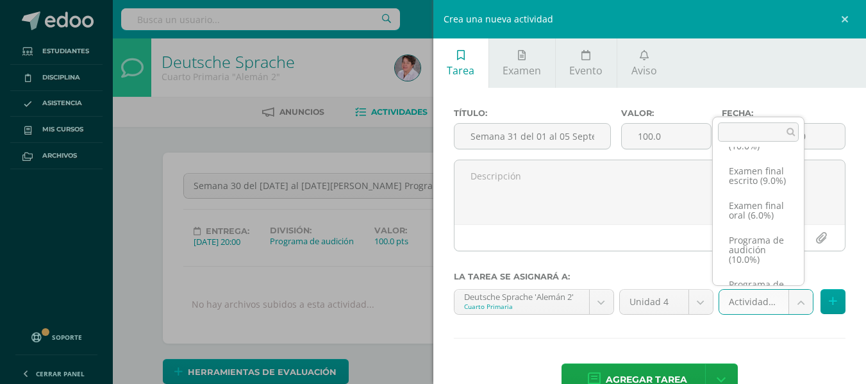
scroll to position [117, 0]
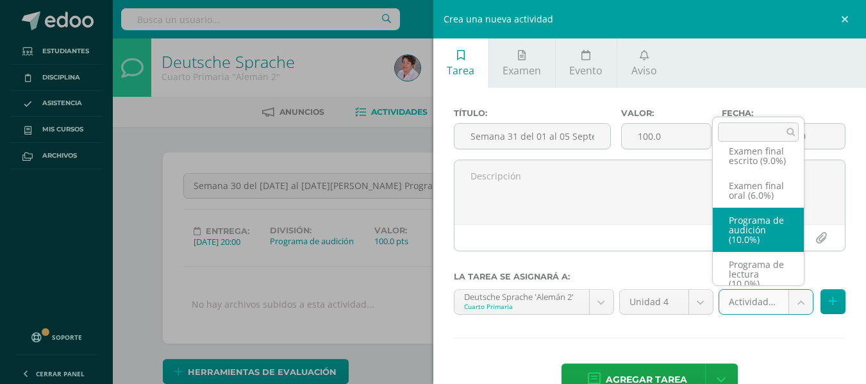
select select "233578"
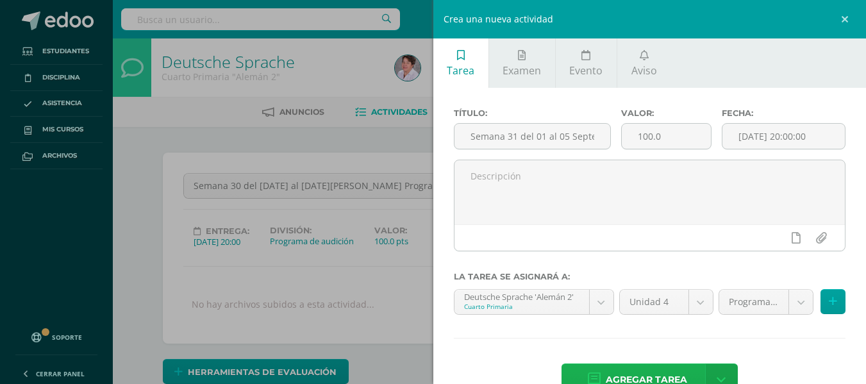
click at [665, 374] on span "Agregar tarea" at bounding box center [646, 379] width 81 height 31
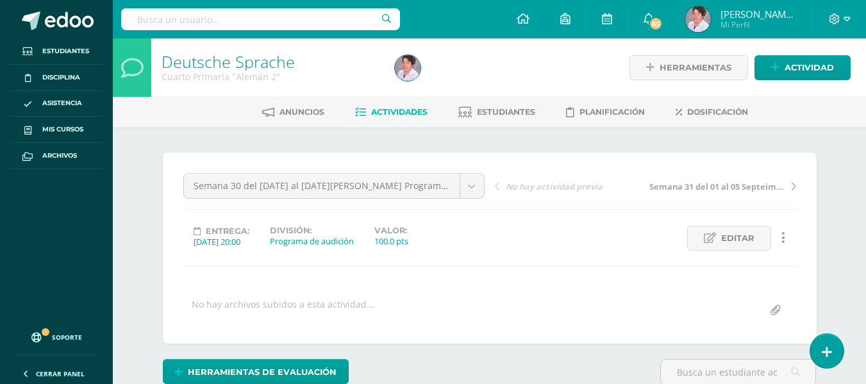
click at [392, 110] on span "Actividades" at bounding box center [399, 112] width 56 height 10
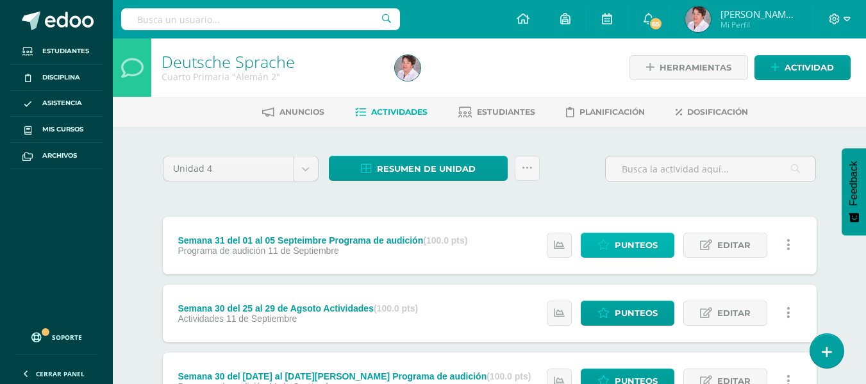
click at [637, 248] on span "Punteos" at bounding box center [636, 245] width 43 height 24
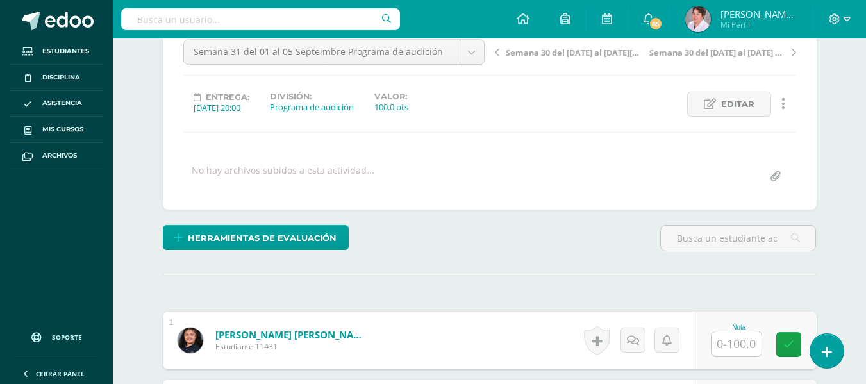
scroll to position [135, 0]
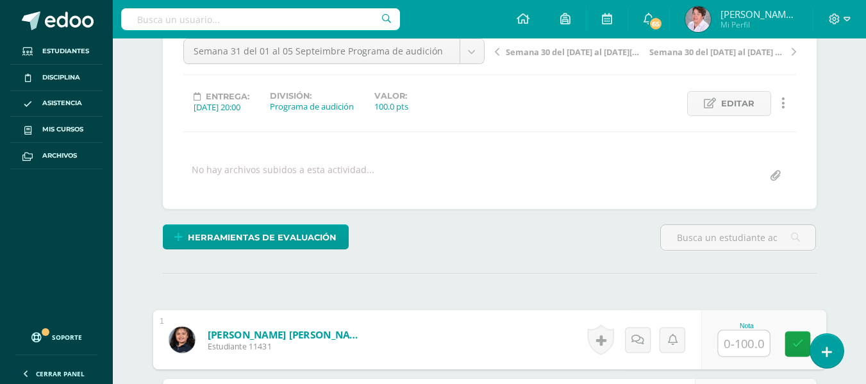
click at [734, 340] on input "text" at bounding box center [743, 344] width 51 height 26
type input "78"
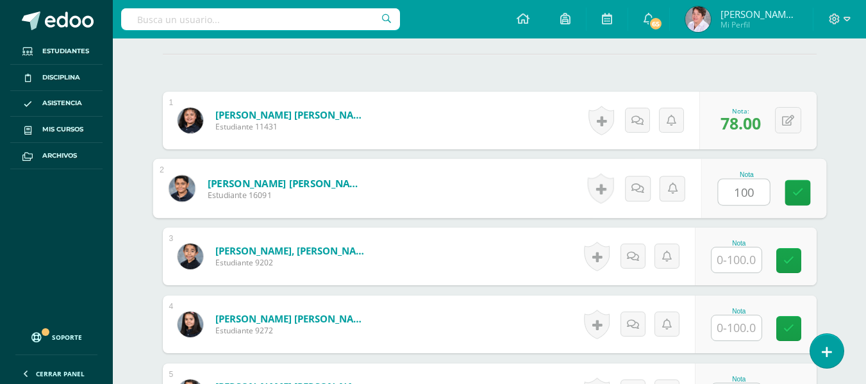
scroll to position [355, 0]
type input "100"
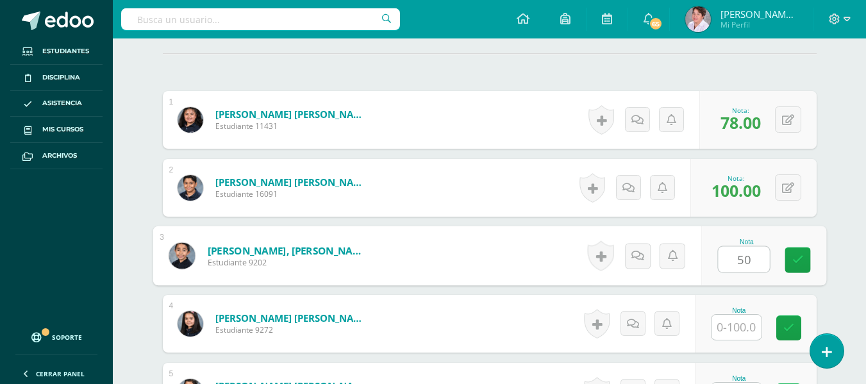
type input "50"
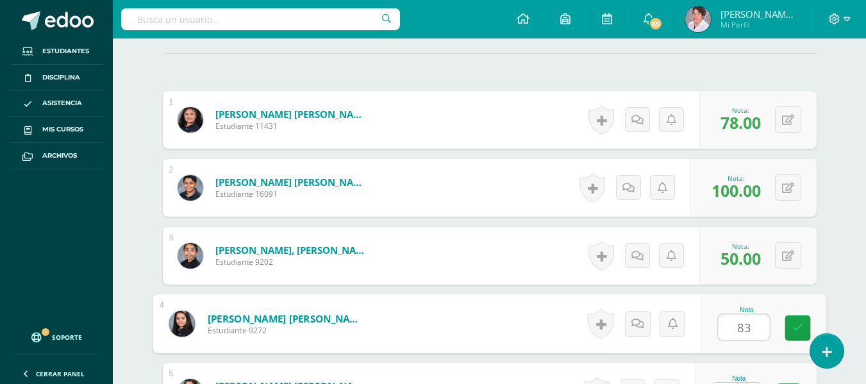
type input "83"
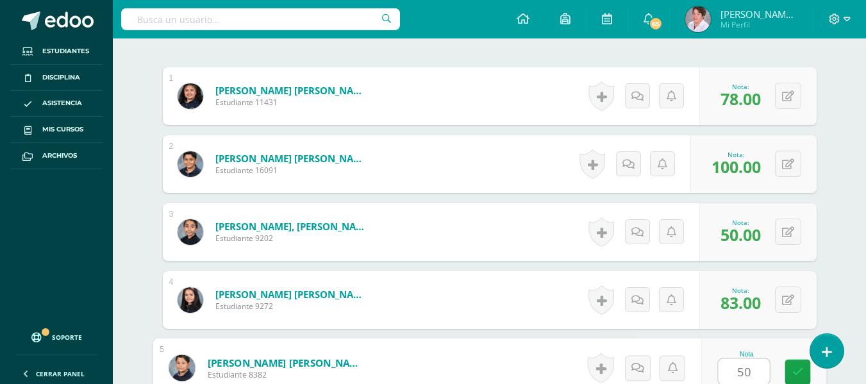
type input "50"
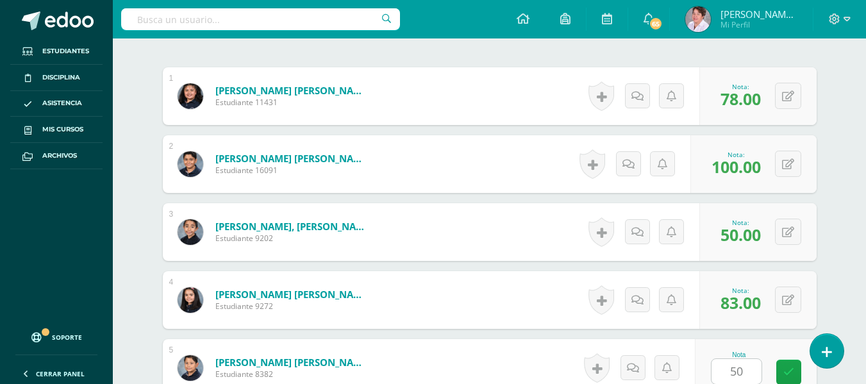
scroll to position [626, 0]
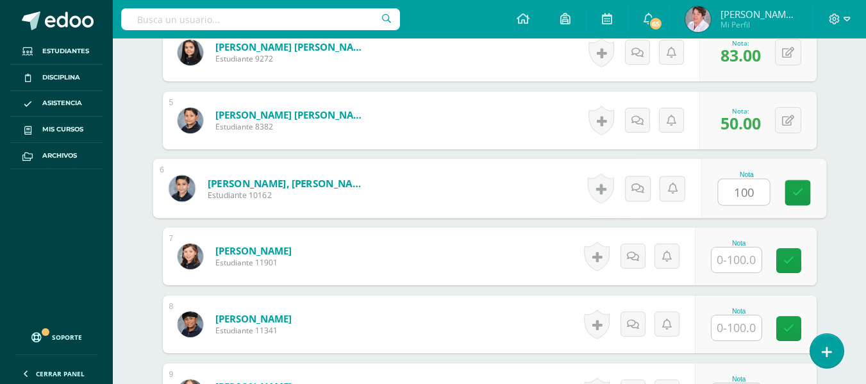
type input "100"
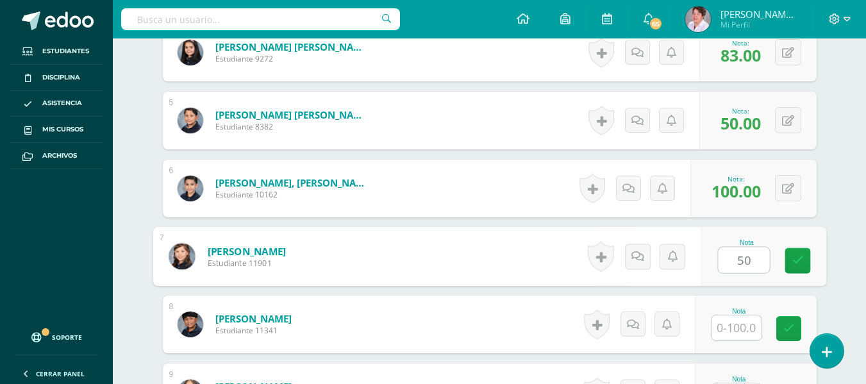
type input "50"
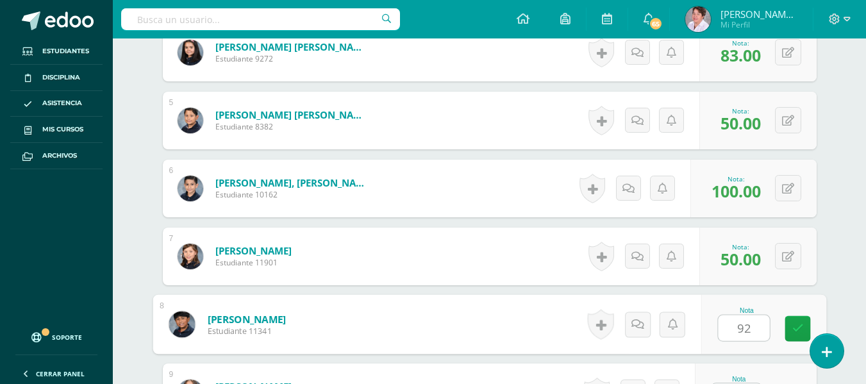
type input "92"
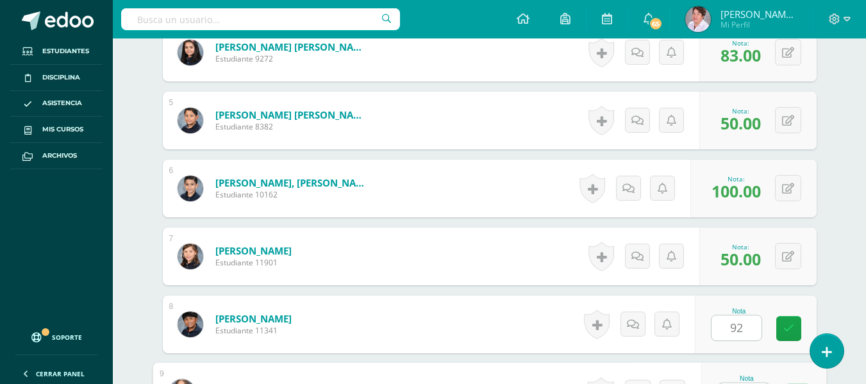
scroll to position [650, 0]
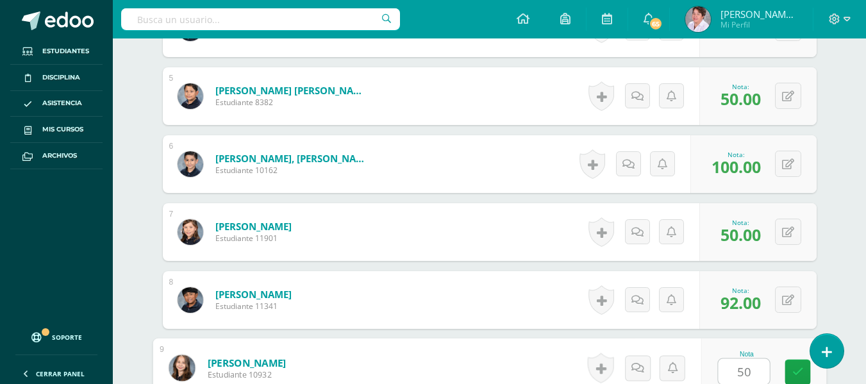
type input "50"
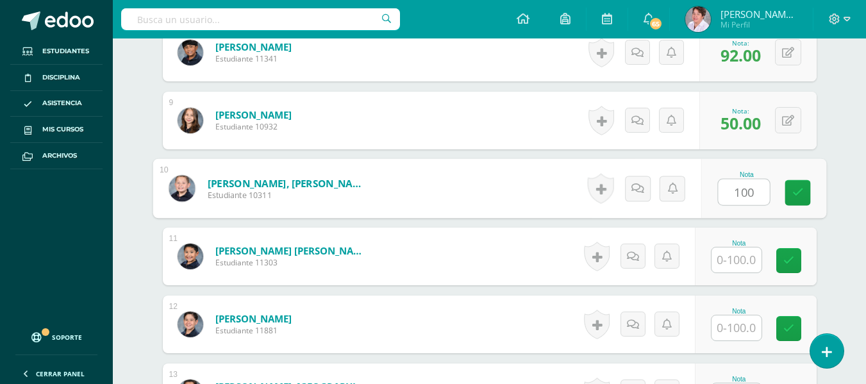
type input "100"
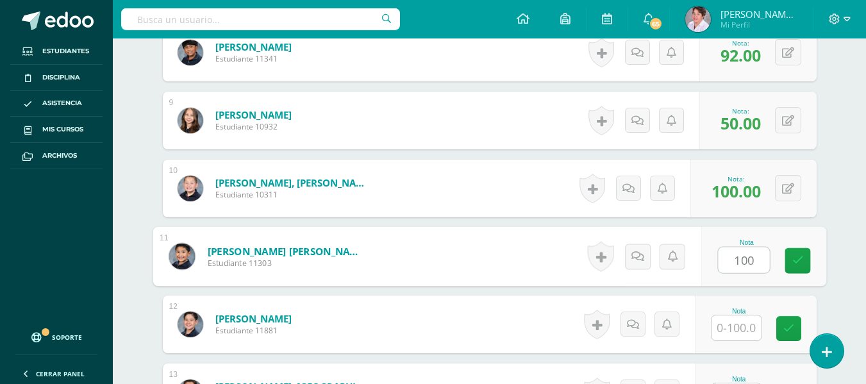
type input "100"
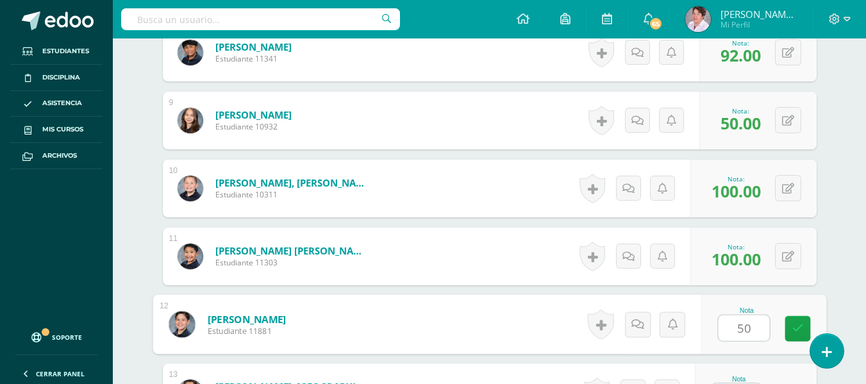
type input "50"
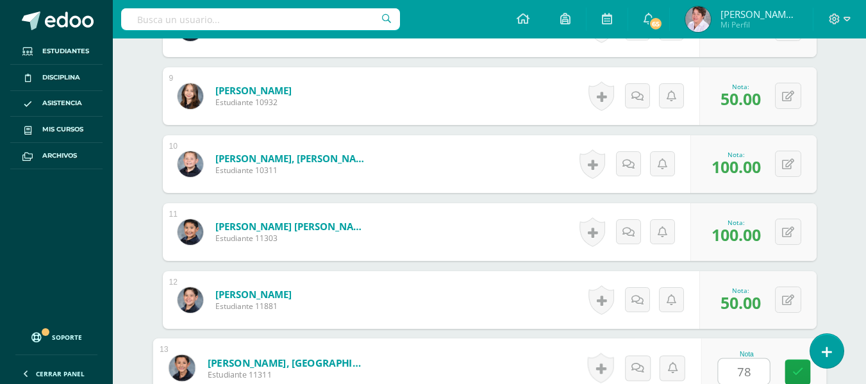
type input "78"
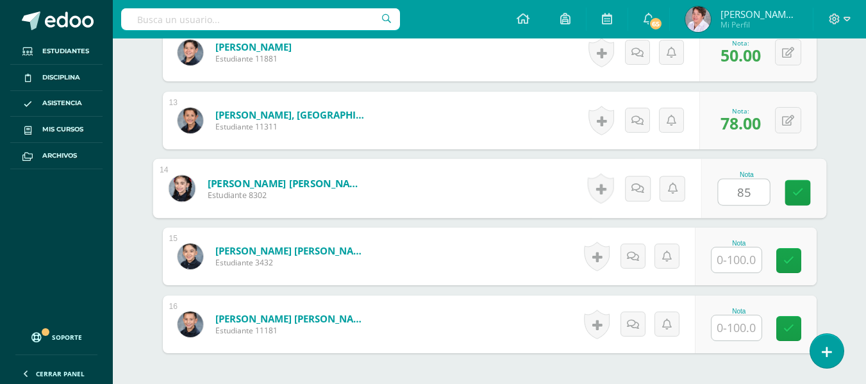
type input "85"
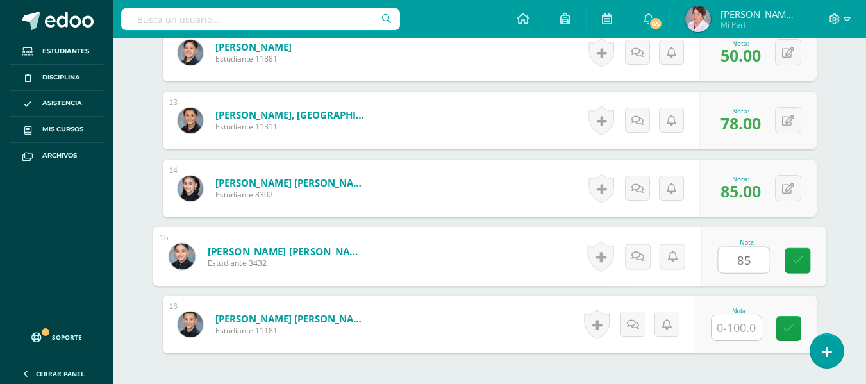
type input "85"
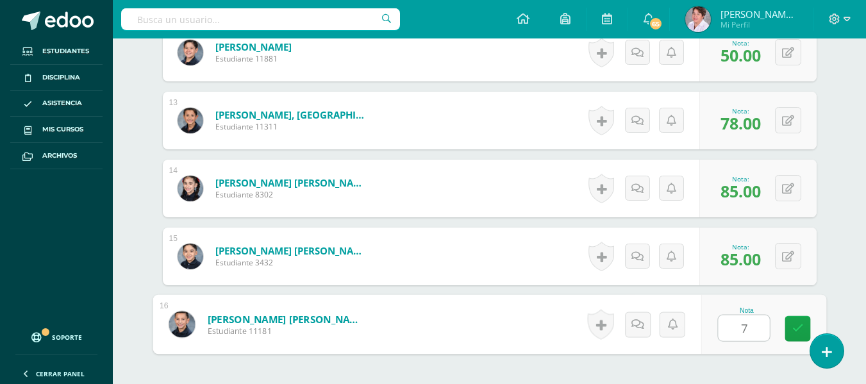
type input "71"
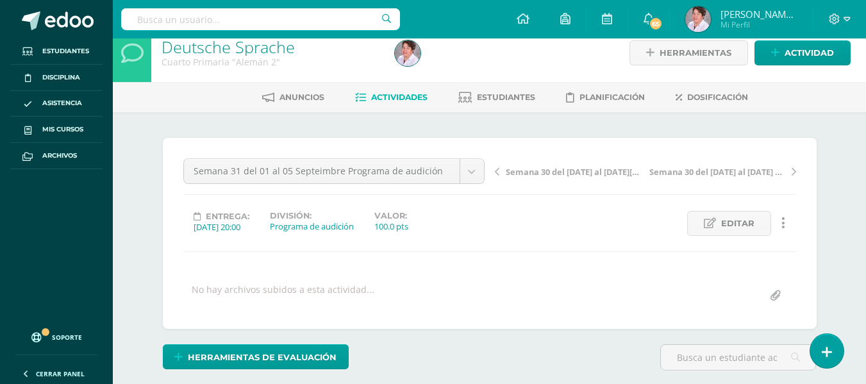
scroll to position [0, 0]
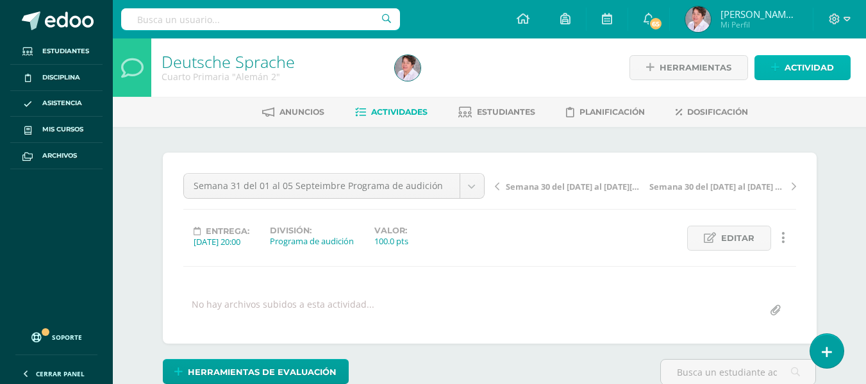
click at [798, 67] on span "Actividad" at bounding box center [809, 68] width 49 height 24
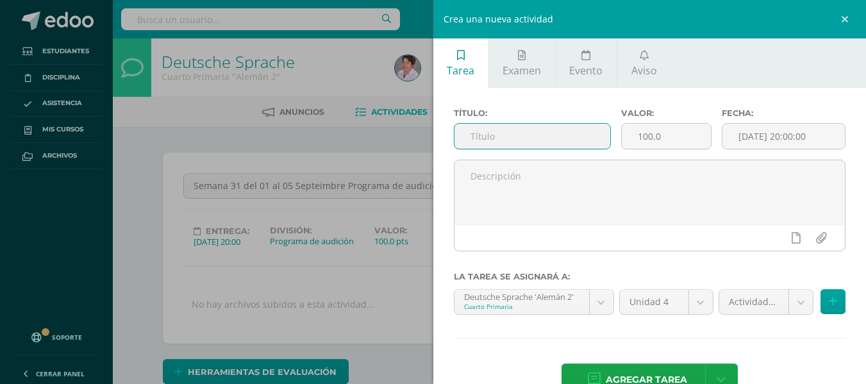
click at [556, 130] on input "text" at bounding box center [533, 136] width 156 height 25
type input "Semana 31 del [DATE] al [DATE] Actividades"
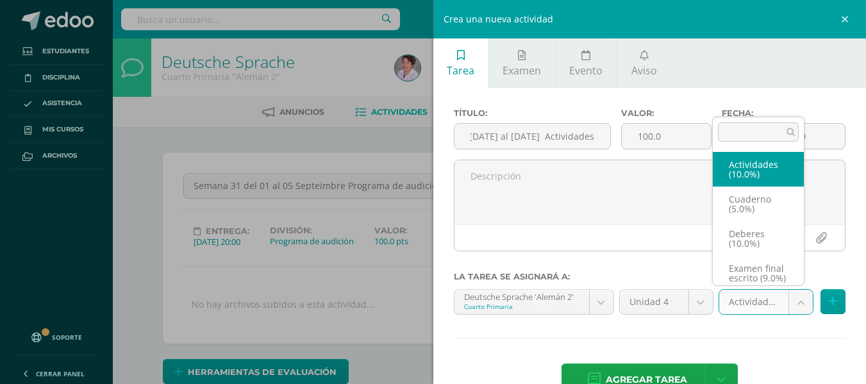
scroll to position [0, 0]
select select "233581"
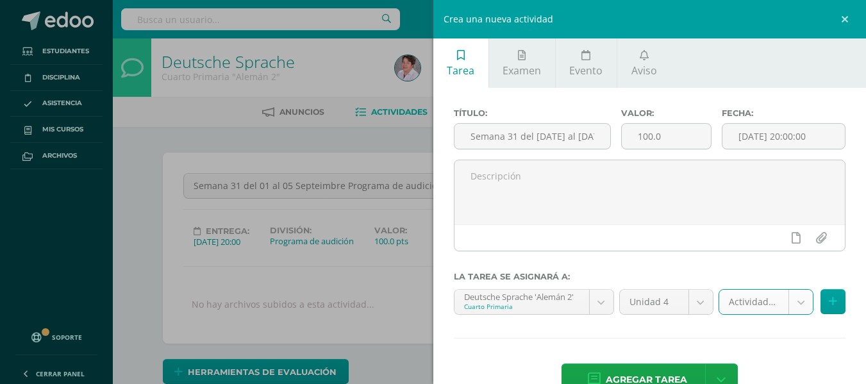
scroll to position [35, 0]
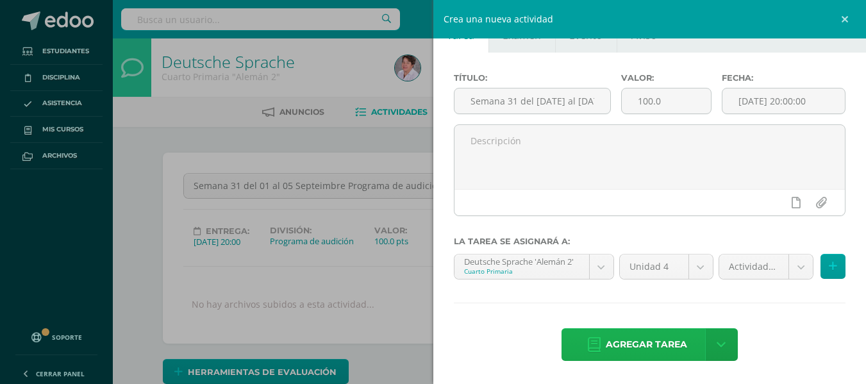
click at [660, 342] on span "Agregar tarea" at bounding box center [646, 344] width 81 height 31
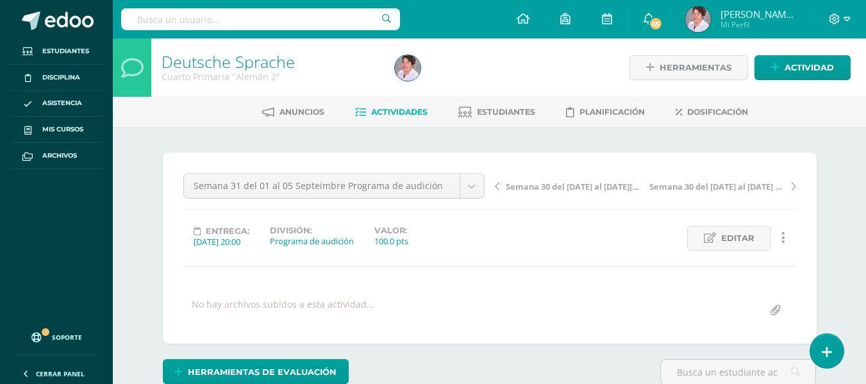
click at [392, 112] on span "Actividades" at bounding box center [399, 112] width 56 height 10
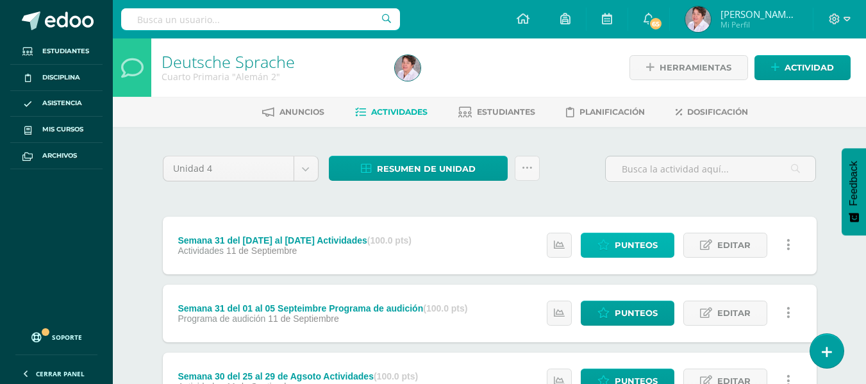
click at [643, 238] on span "Punteos" at bounding box center [636, 245] width 43 height 24
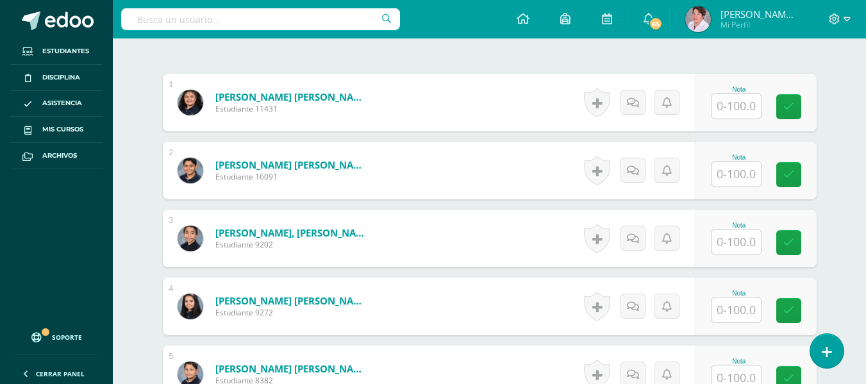
scroll to position [373, 0]
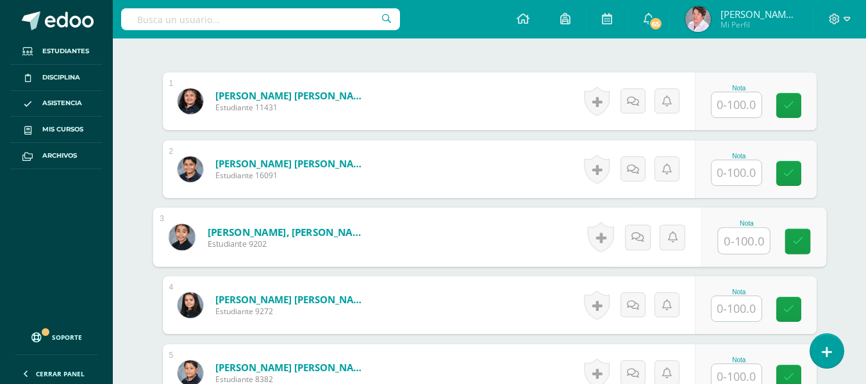
click at [746, 244] on input "text" at bounding box center [743, 241] width 51 height 26
type input "69"
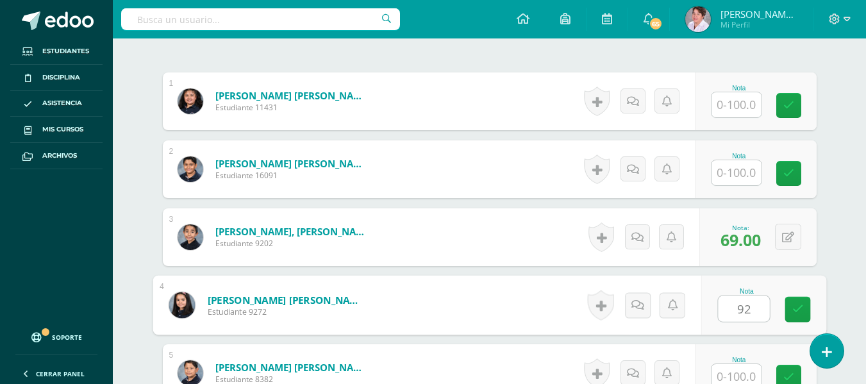
type input "92"
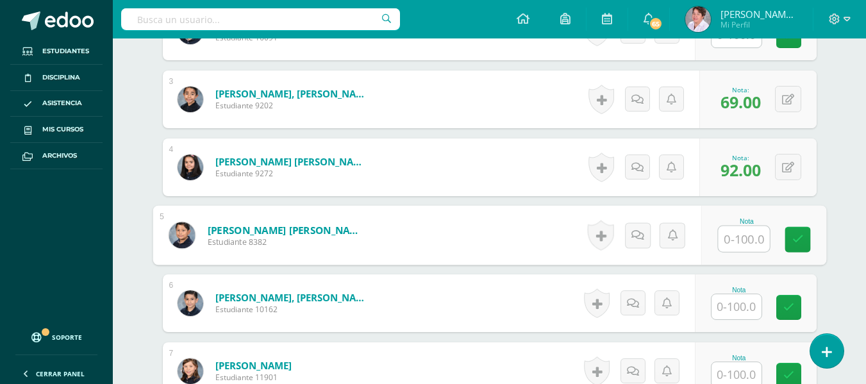
scroll to position [514, 0]
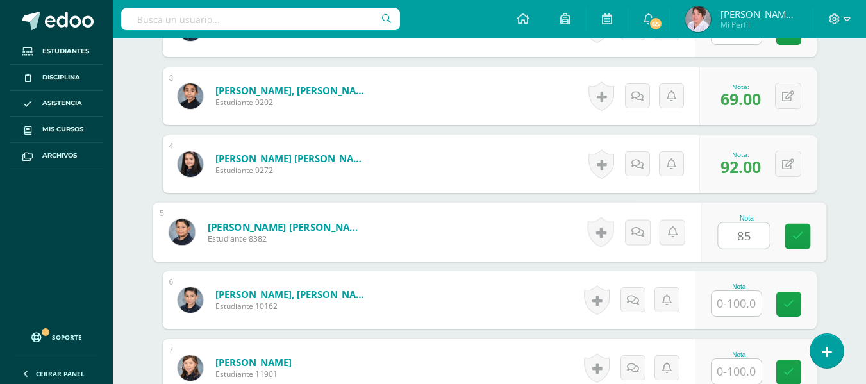
type input "85"
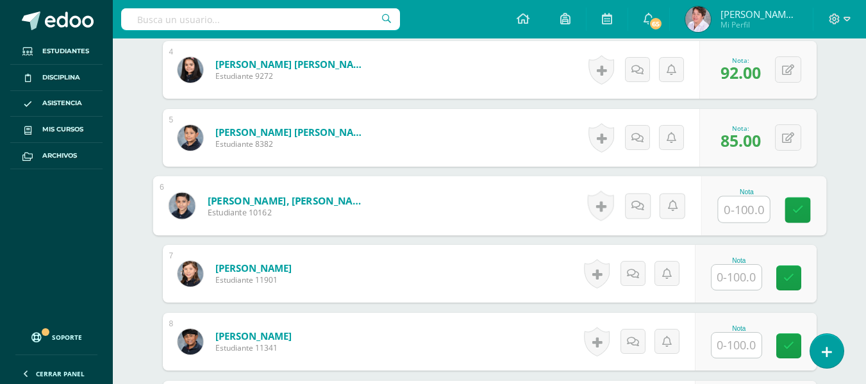
scroll to position [616, 0]
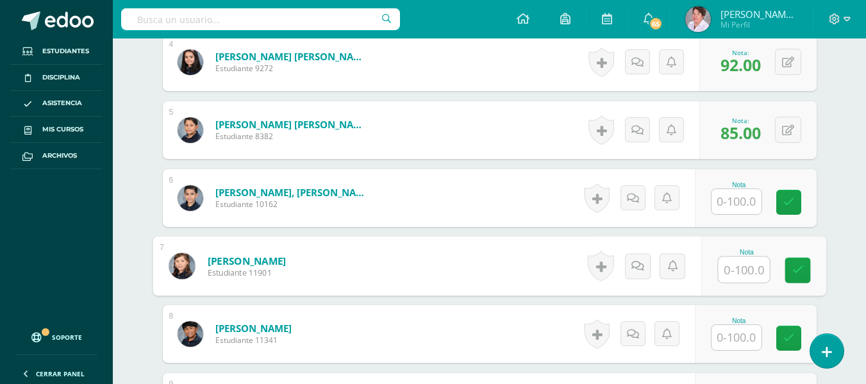
click at [744, 274] on input "text" at bounding box center [743, 270] width 51 height 26
type input "83"
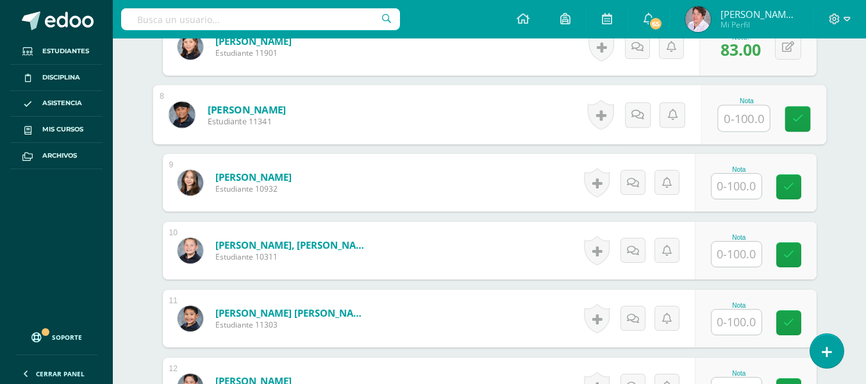
scroll to position [836, 0]
type input "60"
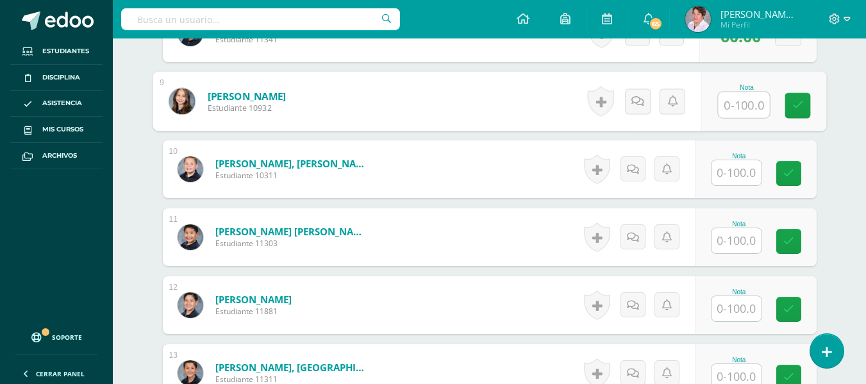
scroll to position [918, 0]
type input "68"
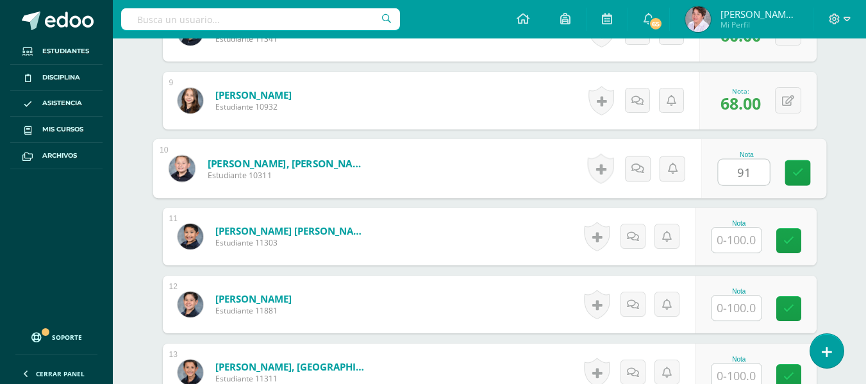
type input "91"
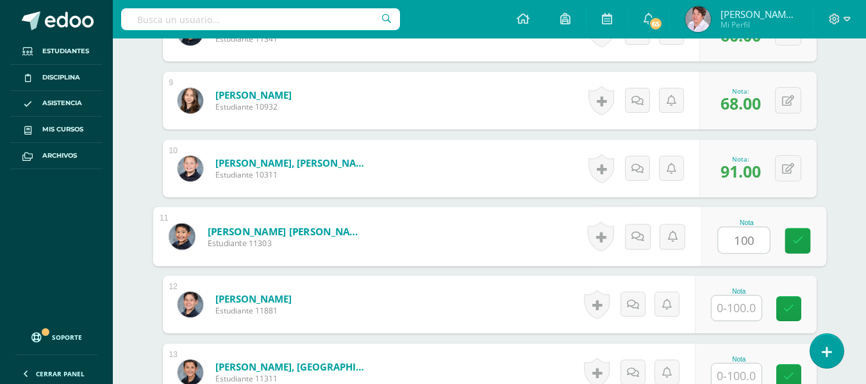
type input "100"
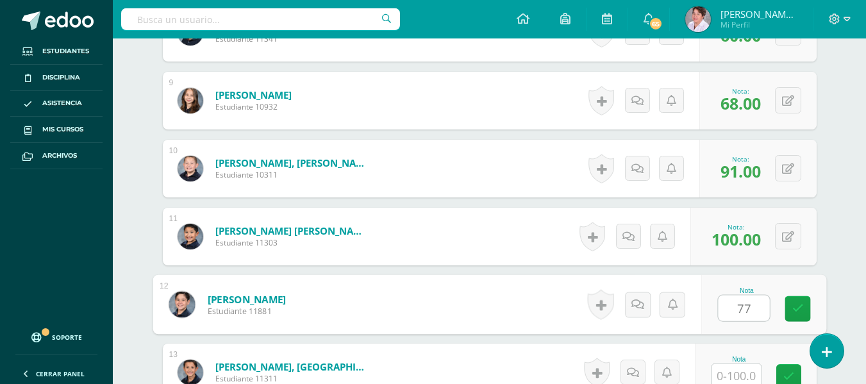
type input "77"
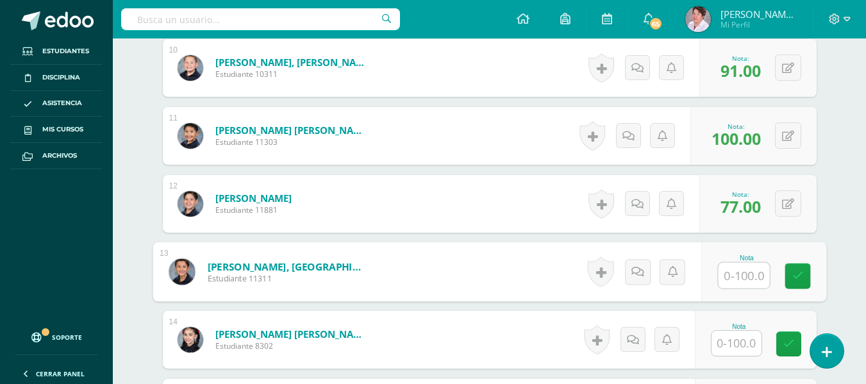
scroll to position [1019, 0]
type input "81"
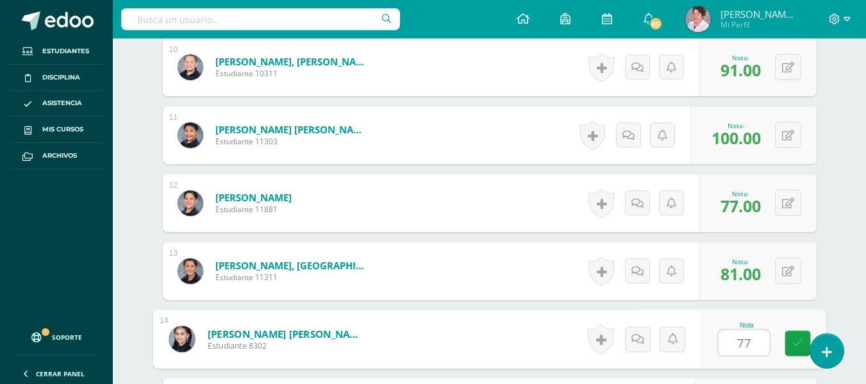
type input "77"
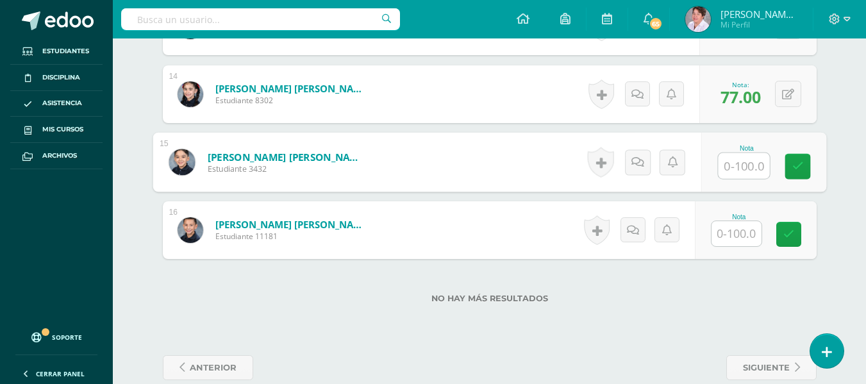
scroll to position [1268, 0]
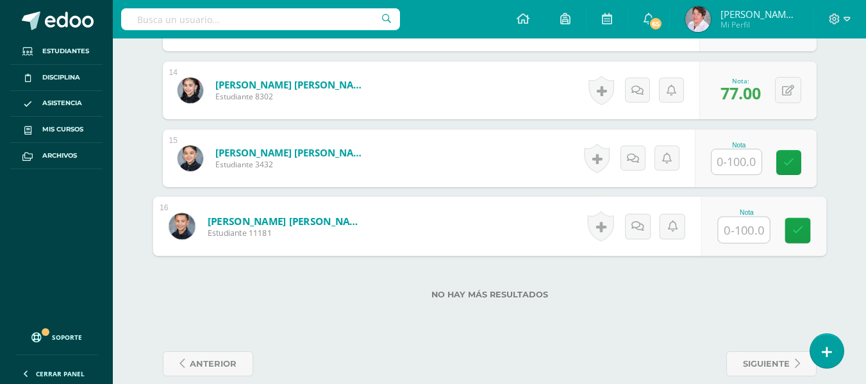
click at [744, 234] on input "text" at bounding box center [743, 230] width 51 height 26
type input "66"
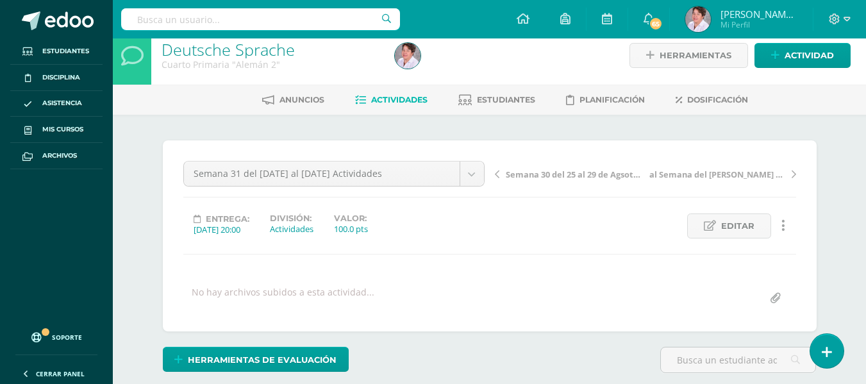
scroll to position [0, 0]
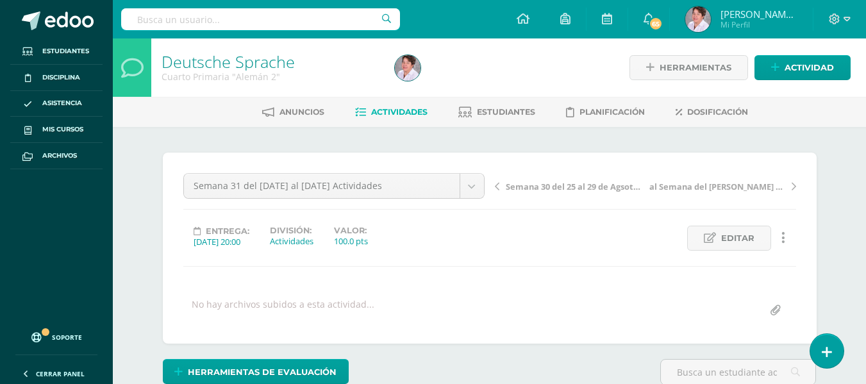
click at [401, 113] on span "Actividades" at bounding box center [399, 112] width 56 height 10
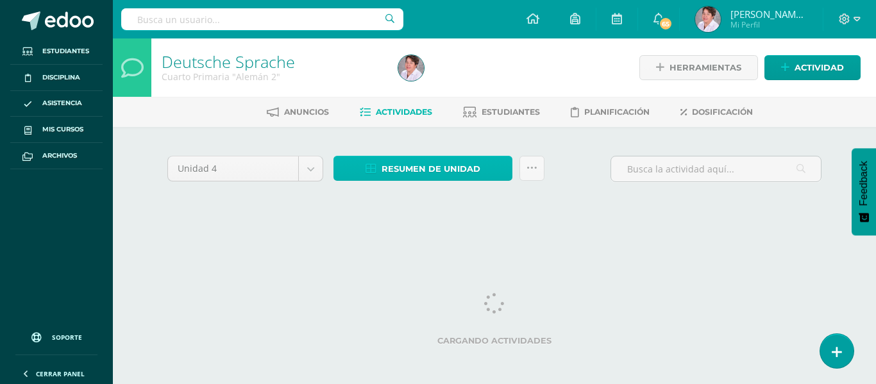
click at [429, 166] on span "Resumen de unidad" at bounding box center [431, 169] width 99 height 24
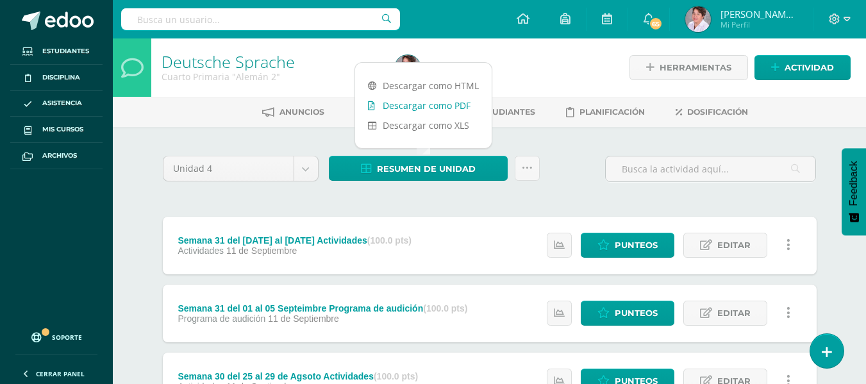
click at [426, 106] on link "Descargar como PDF" at bounding box center [423, 106] width 137 height 20
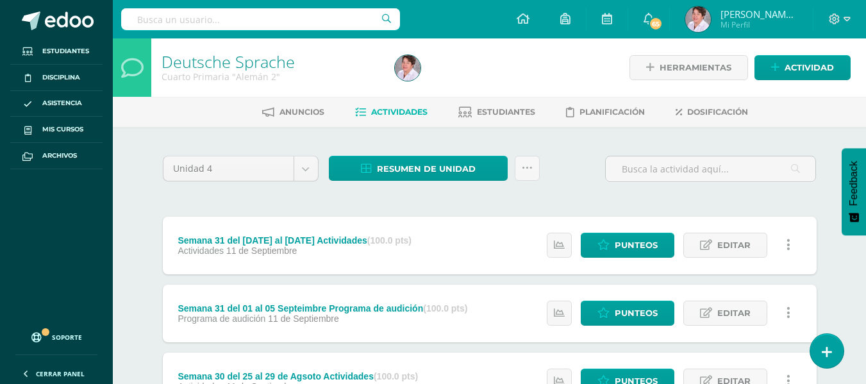
click at [436, 166] on span "Resumen de unidad" at bounding box center [426, 169] width 99 height 24
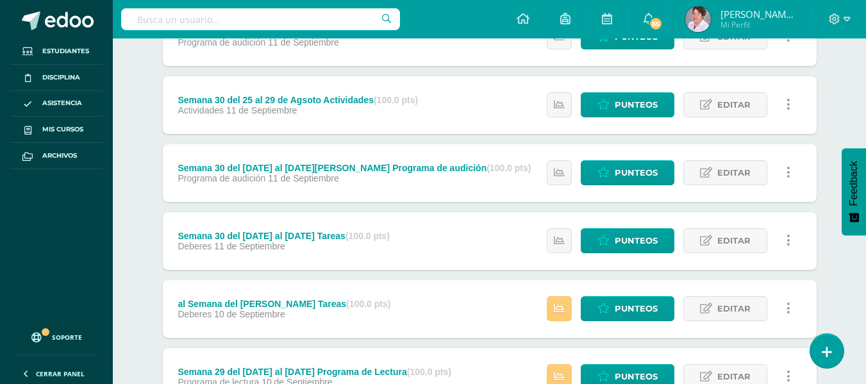
scroll to position [276, 0]
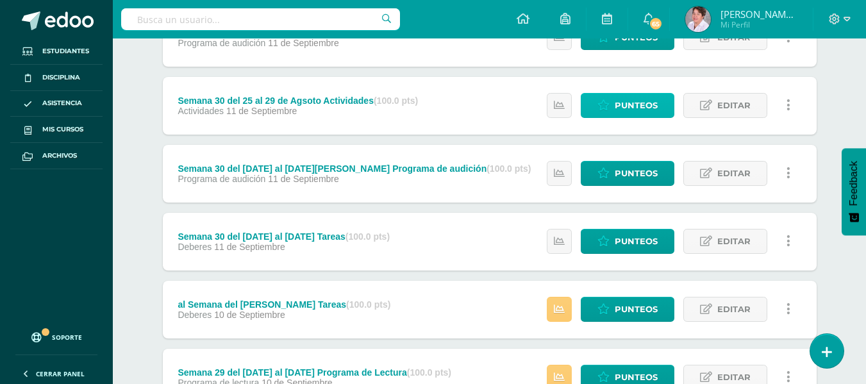
click at [635, 106] on span "Punteos" at bounding box center [636, 106] width 43 height 24
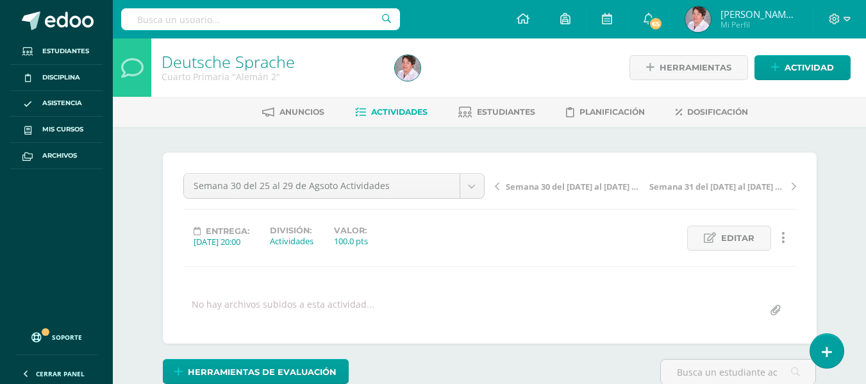
click at [396, 115] on span "Actividades" at bounding box center [399, 112] width 56 height 10
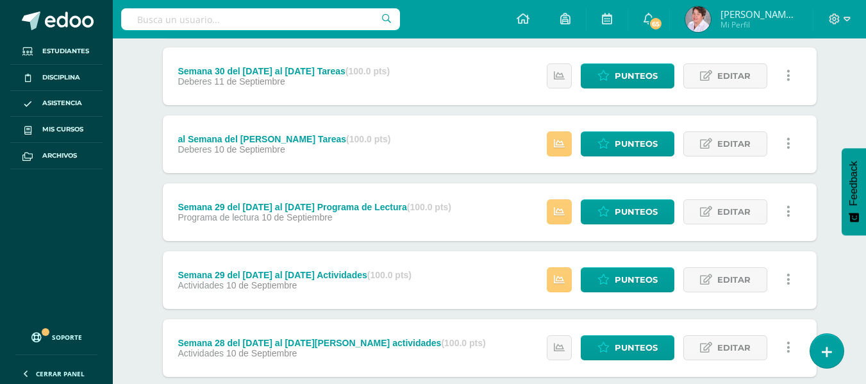
scroll to position [442, 0]
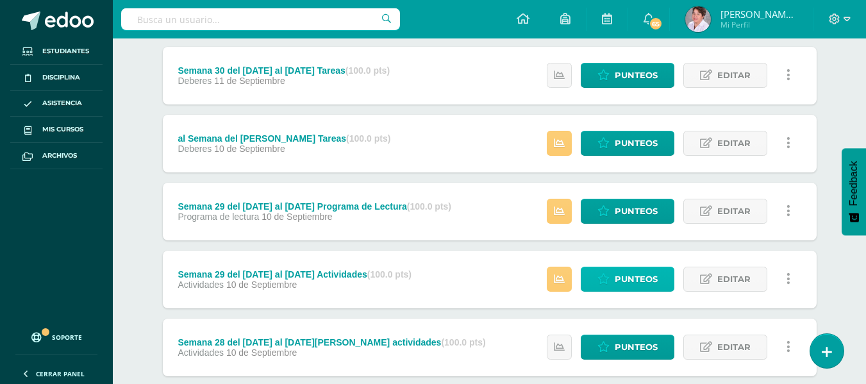
click at [635, 284] on span "Punteos" at bounding box center [636, 279] width 43 height 24
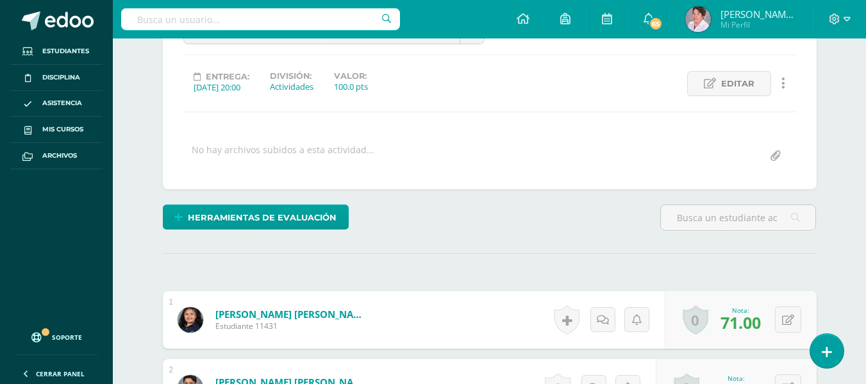
scroll to position [155, 0]
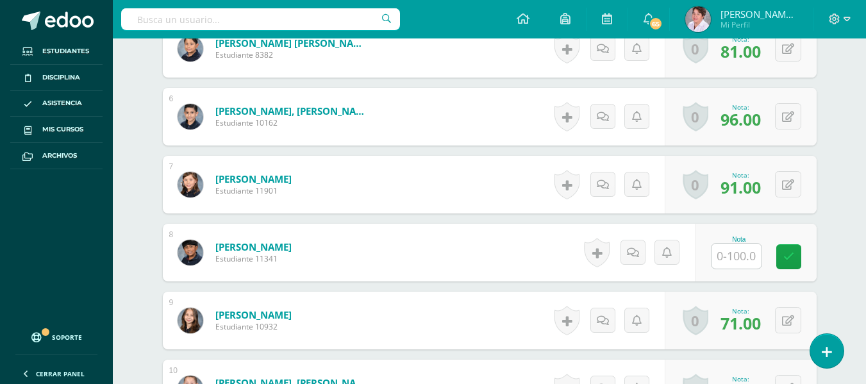
scroll to position [702, 0]
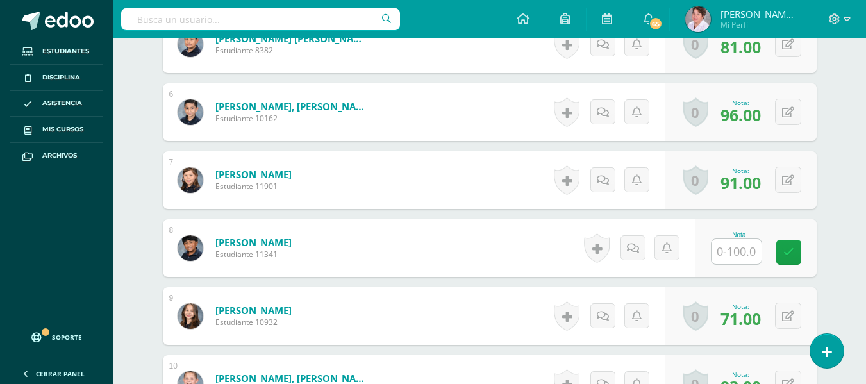
click at [730, 252] on input "text" at bounding box center [737, 251] width 50 height 25
type input "58"
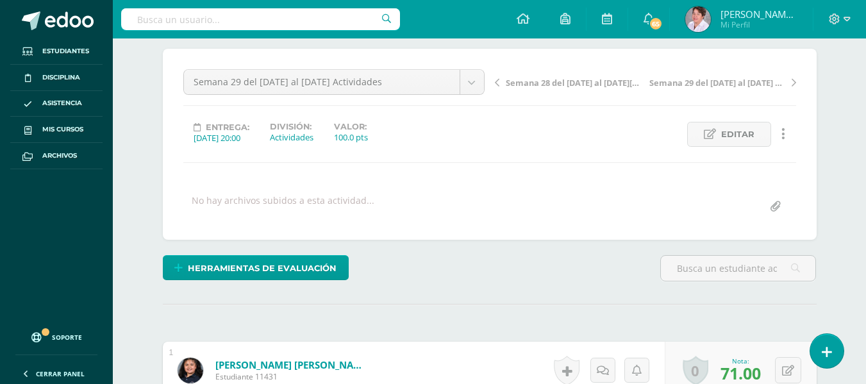
scroll to position [0, 0]
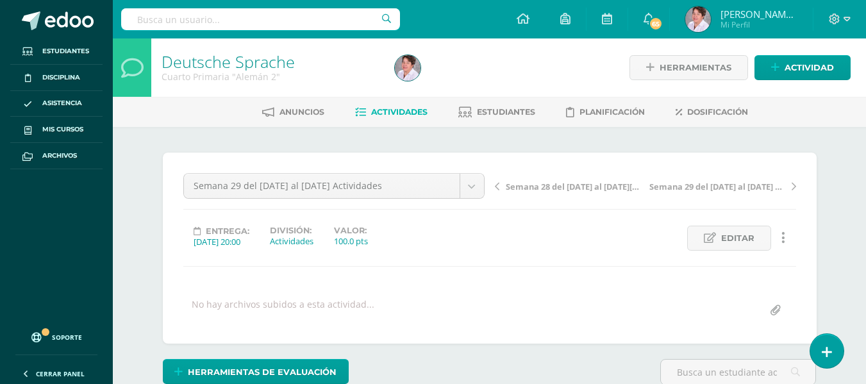
click at [405, 114] on span "Actividades" at bounding box center [399, 112] width 56 height 10
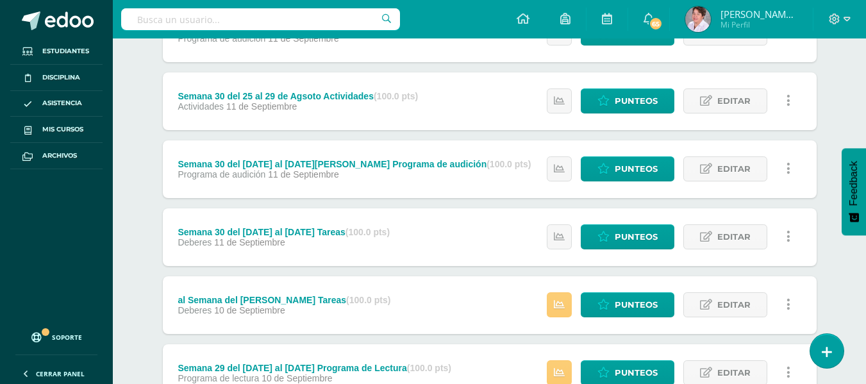
scroll to position [280, 0]
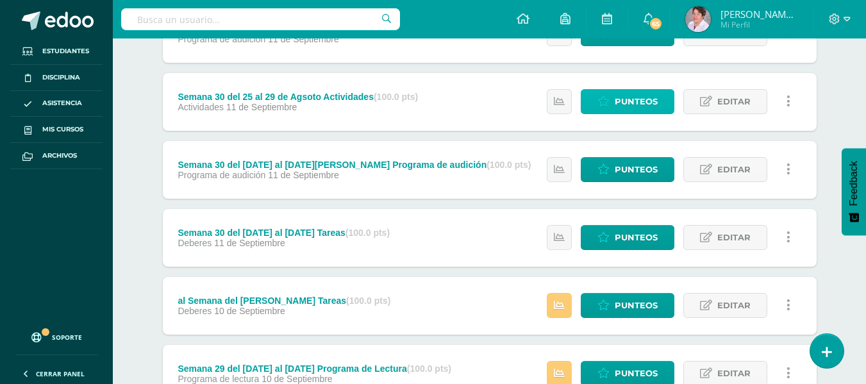
click at [644, 96] on span "Punteos" at bounding box center [636, 102] width 43 height 24
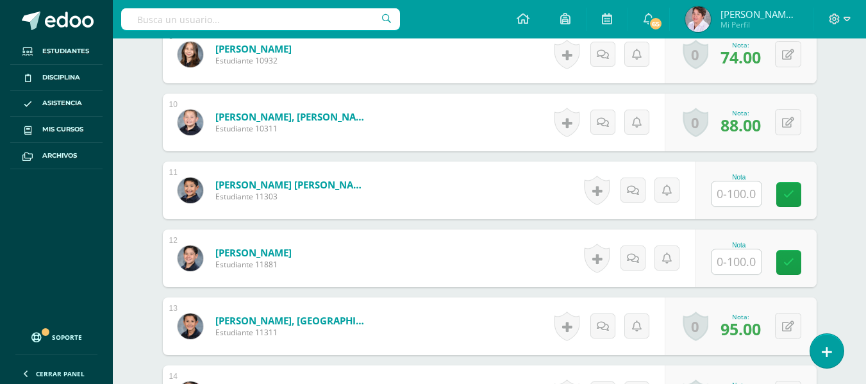
scroll to position [966, 0]
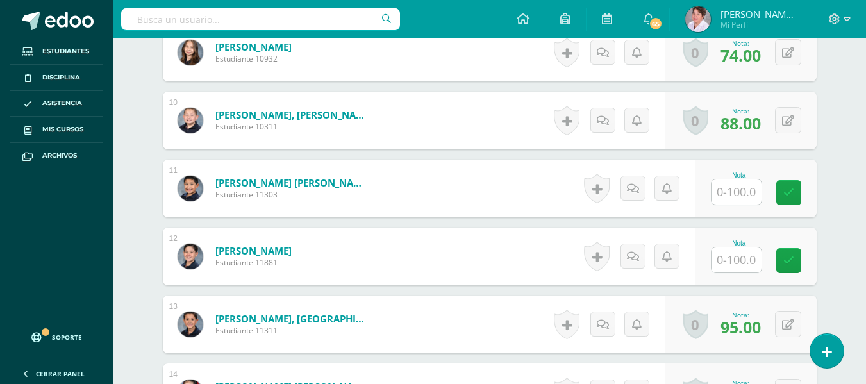
click at [733, 188] on input "text" at bounding box center [737, 192] width 50 height 25
type input "98"
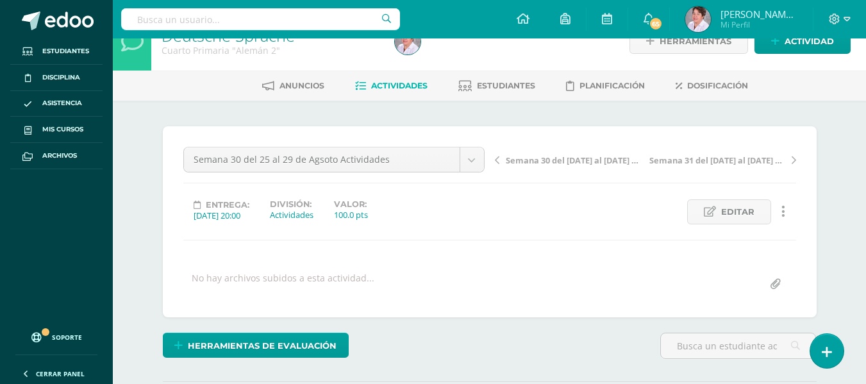
scroll to position [0, 0]
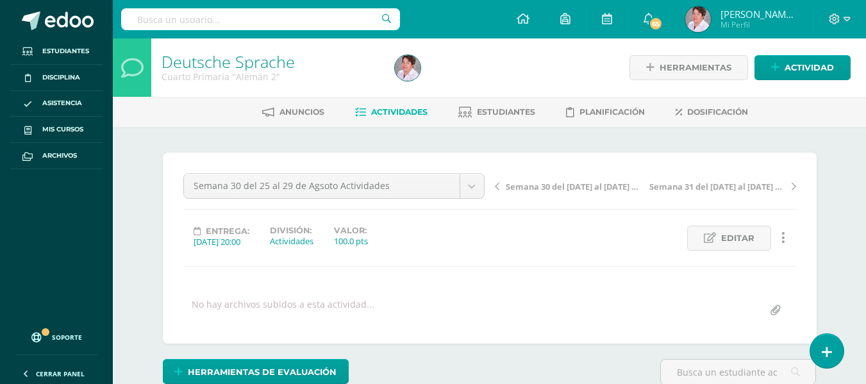
click at [403, 112] on span "Actividades" at bounding box center [399, 112] width 56 height 10
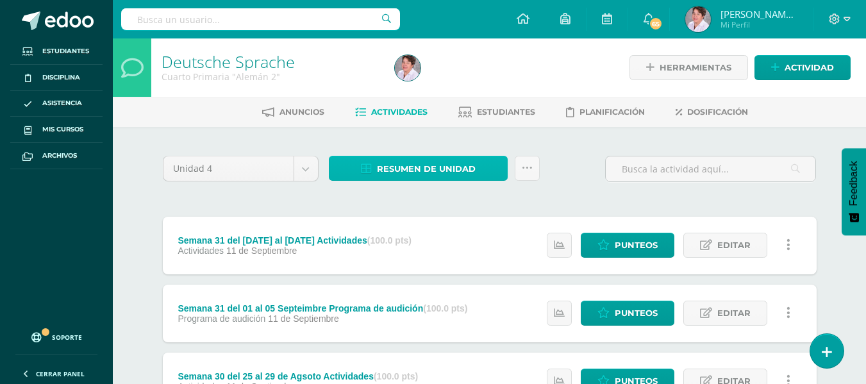
click at [427, 160] on span "Resumen de unidad" at bounding box center [426, 169] width 99 height 24
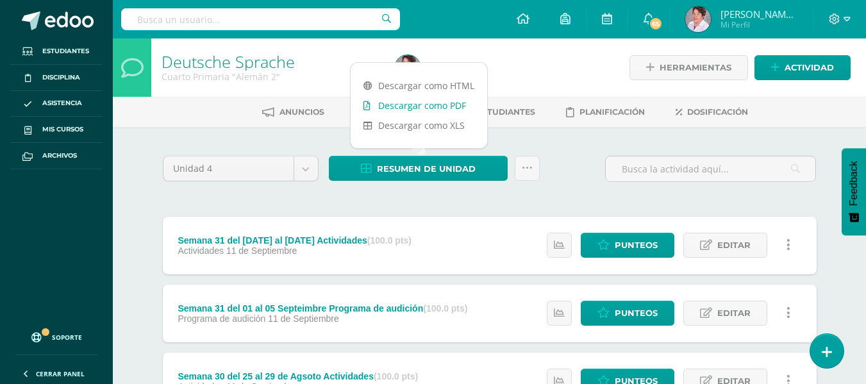
click at [437, 106] on link "Descargar como PDF" at bounding box center [419, 106] width 137 height 20
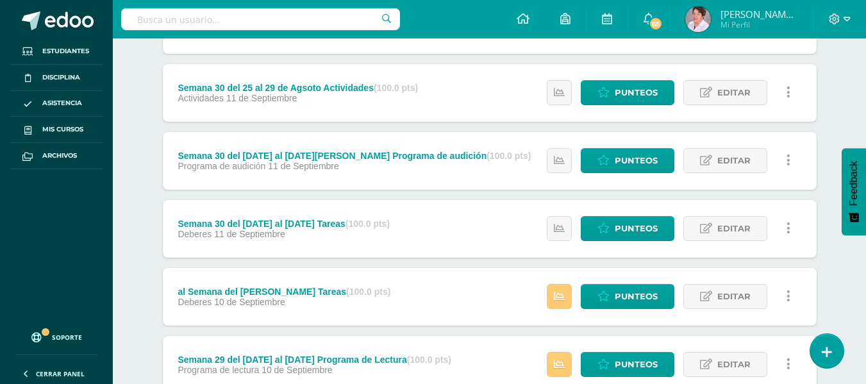
scroll to position [289, 0]
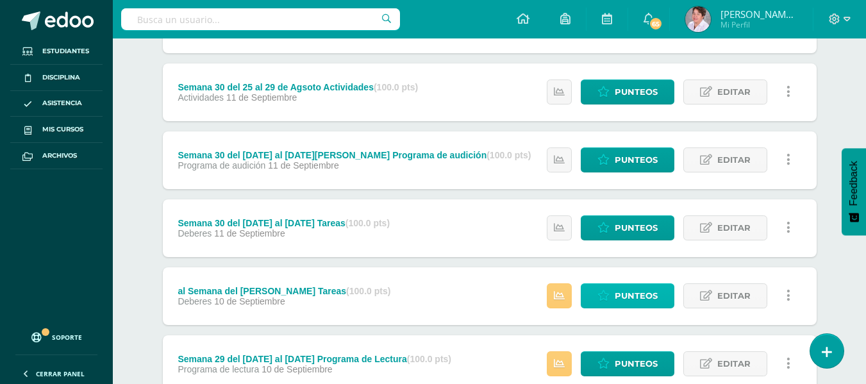
click at [639, 291] on span "Punteos" at bounding box center [636, 296] width 43 height 24
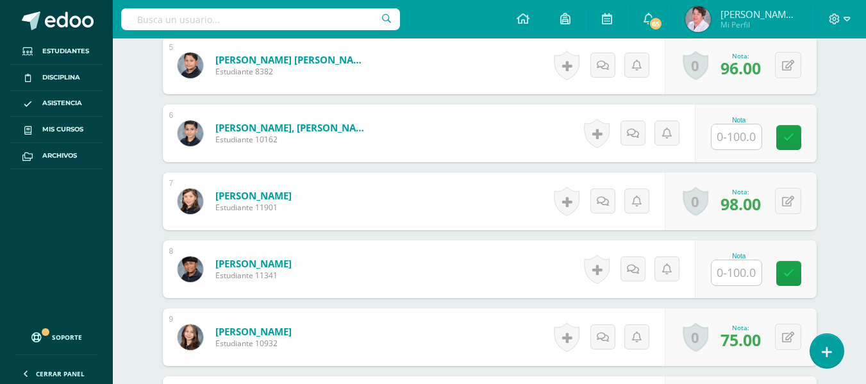
scroll to position [682, 0]
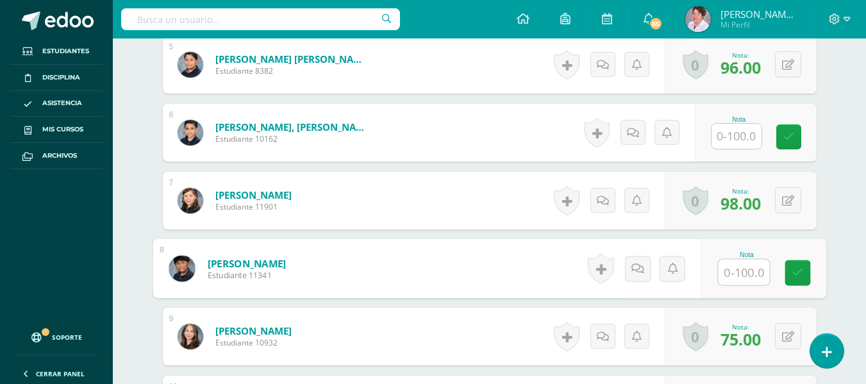
click at [730, 271] on input "text" at bounding box center [743, 273] width 51 height 26
type input "50"
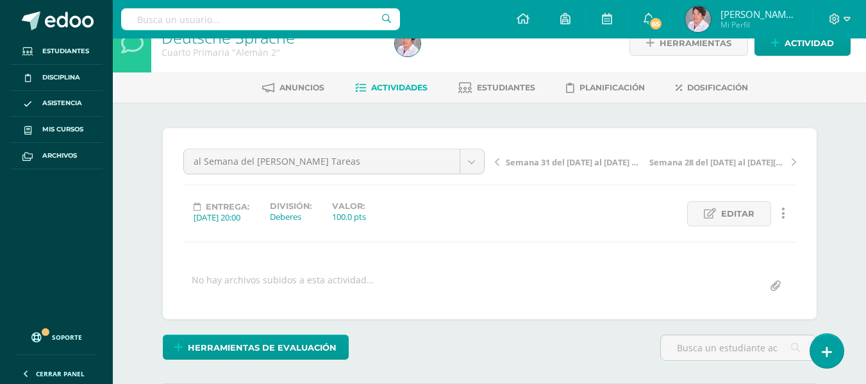
scroll to position [0, 0]
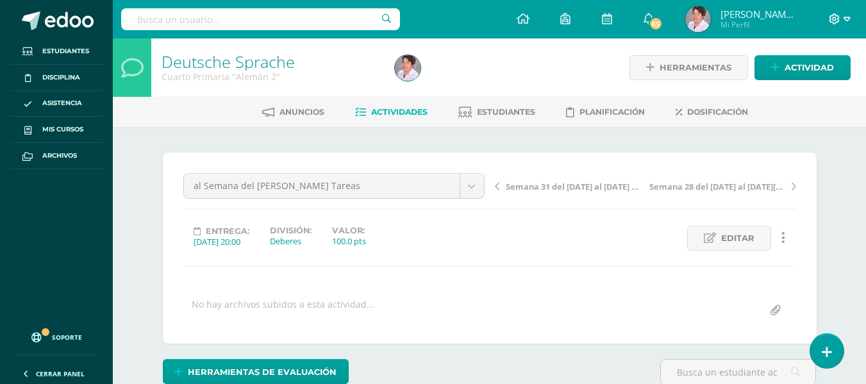
click at [846, 17] on icon at bounding box center [847, 19] width 7 height 4
click at [817, 85] on span "Cerrar sesión" at bounding box center [807, 87] width 58 height 12
